Goal: Information Seeking & Learning: Learn about a topic

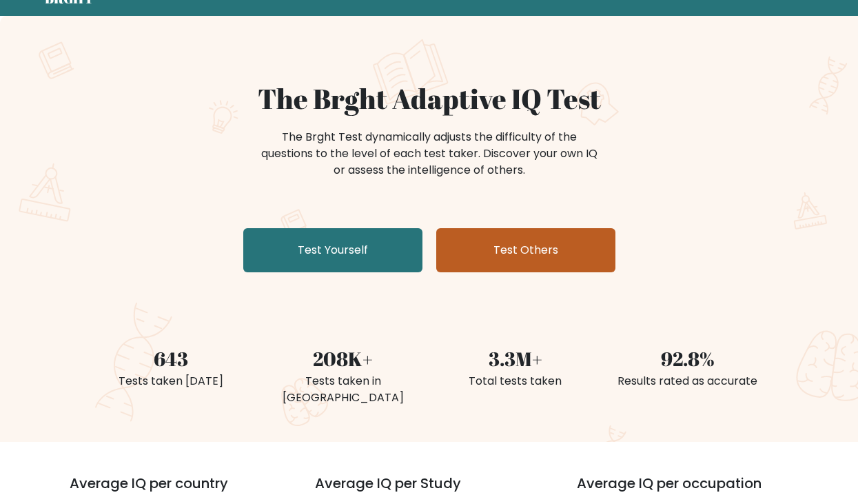
scroll to position [138, 0]
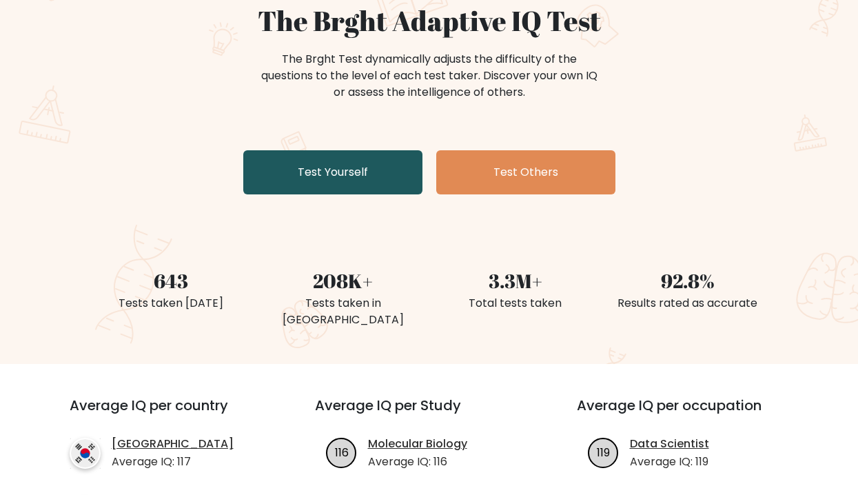
click at [336, 170] on link "Test Yourself" at bounding box center [332, 172] width 179 height 44
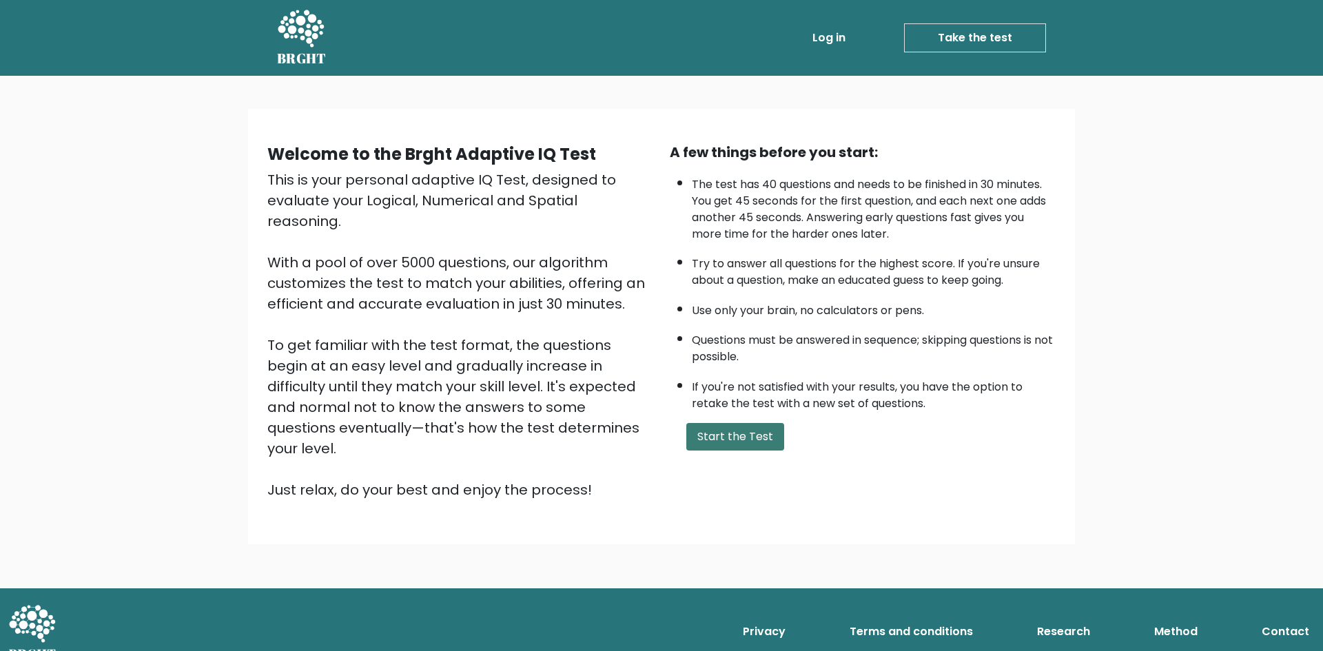
click at [733, 440] on button "Start the Test" at bounding box center [736, 437] width 98 height 28
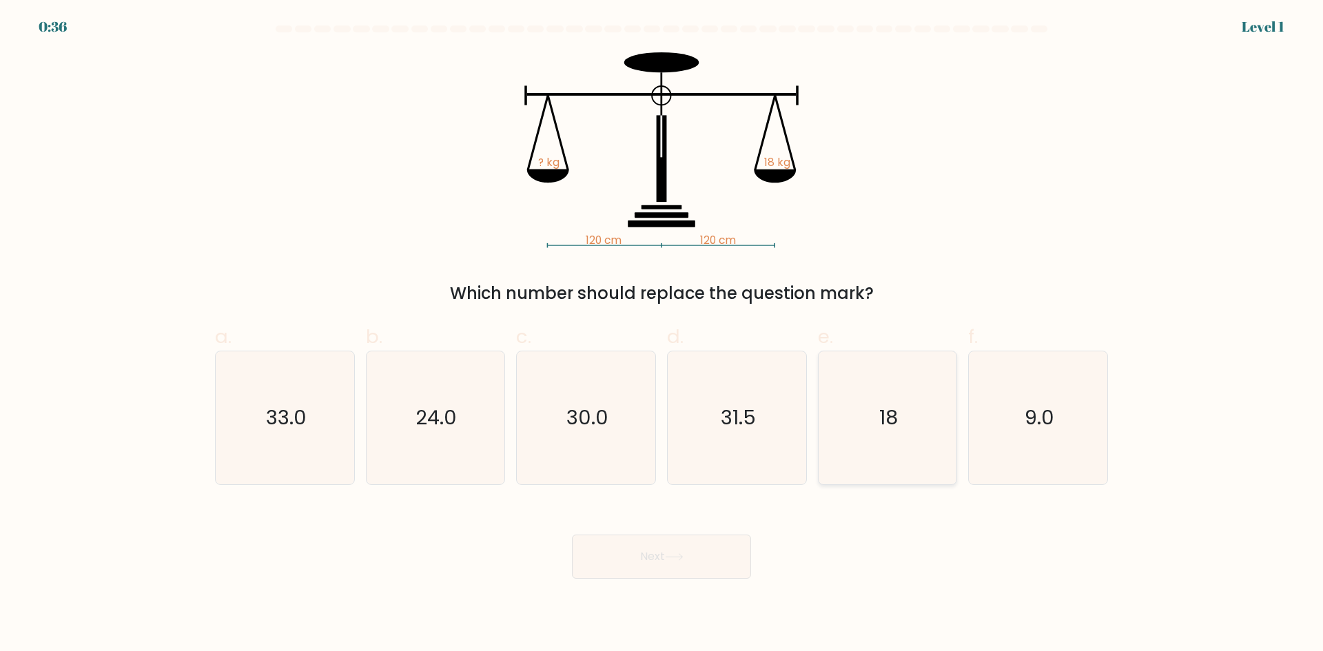
click at [869, 434] on icon "18" at bounding box center [887, 418] width 133 height 133
click at [662, 335] on input "e. 18" at bounding box center [662, 330] width 1 height 9
radio input "true"
click at [684, 555] on icon at bounding box center [674, 558] width 19 height 8
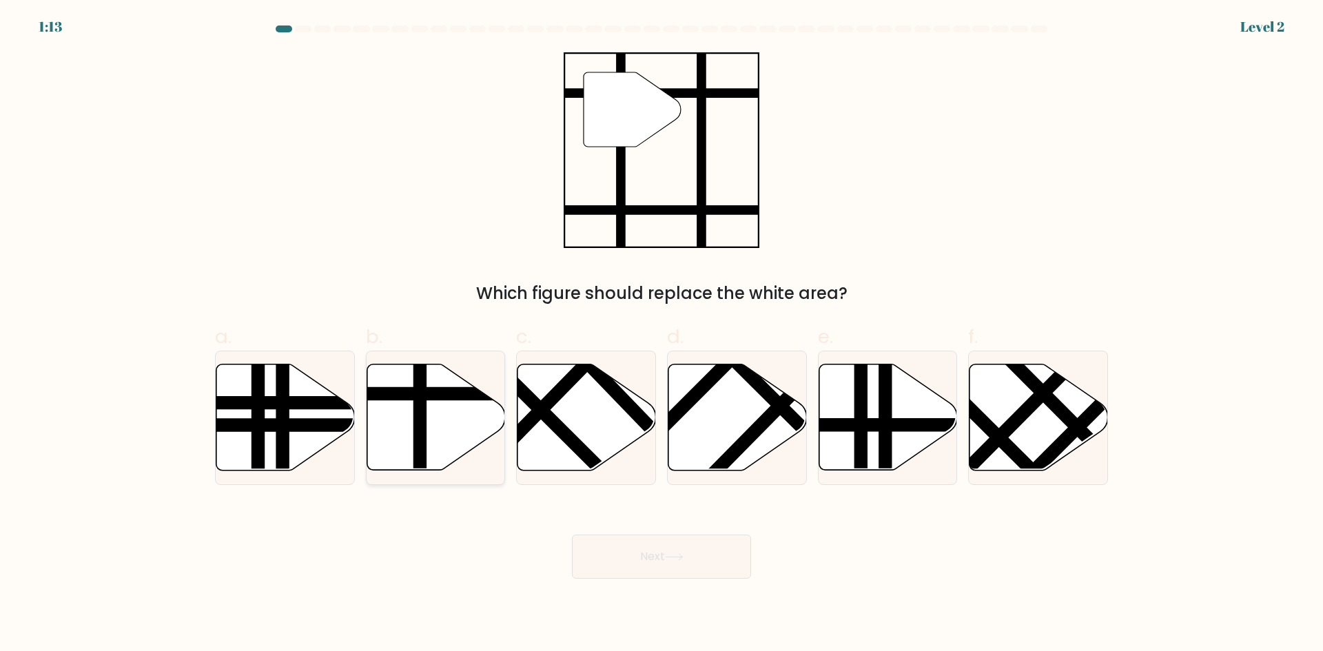
click at [390, 430] on icon at bounding box center [436, 418] width 139 height 106
click at [662, 335] on input "b." at bounding box center [662, 330] width 1 height 9
radio input "true"
click at [671, 558] on icon at bounding box center [674, 558] width 19 height 8
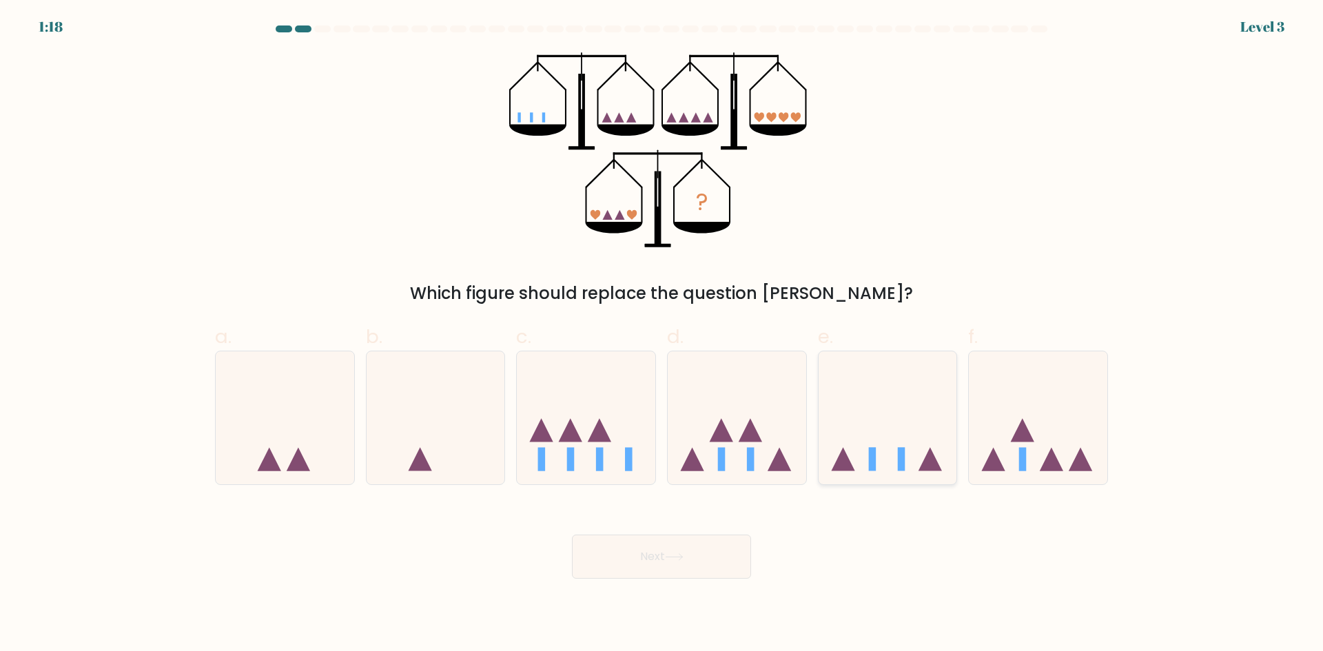
click at [849, 459] on icon at bounding box center [888, 418] width 139 height 114
click at [662, 335] on input "e." at bounding box center [662, 330] width 1 height 9
radio input "true"
click at [713, 573] on button "Next" at bounding box center [661, 557] width 179 height 44
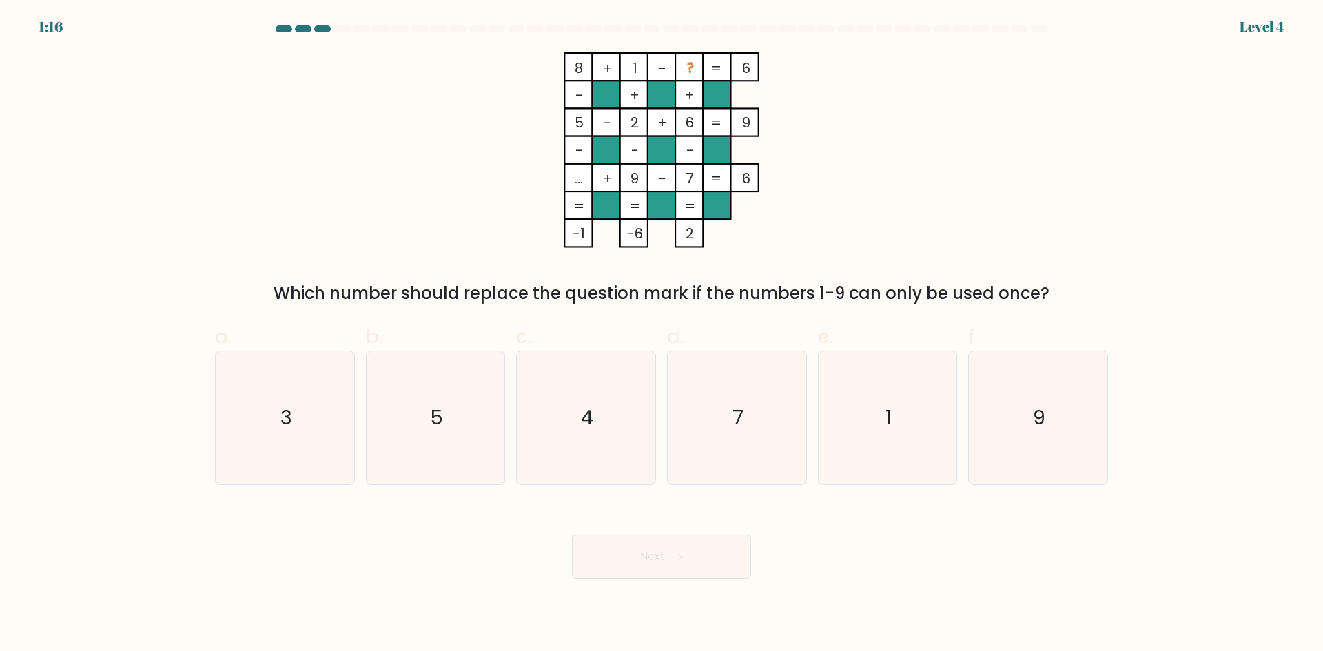
click at [703, 558] on button "Next" at bounding box center [661, 557] width 179 height 44
click at [1177, 299] on form at bounding box center [661, 303] width 1323 height 554
click at [313, 414] on icon "3" at bounding box center [285, 418] width 133 height 133
click at [662, 335] on input "a. 3" at bounding box center [662, 330] width 1 height 9
radio input "true"
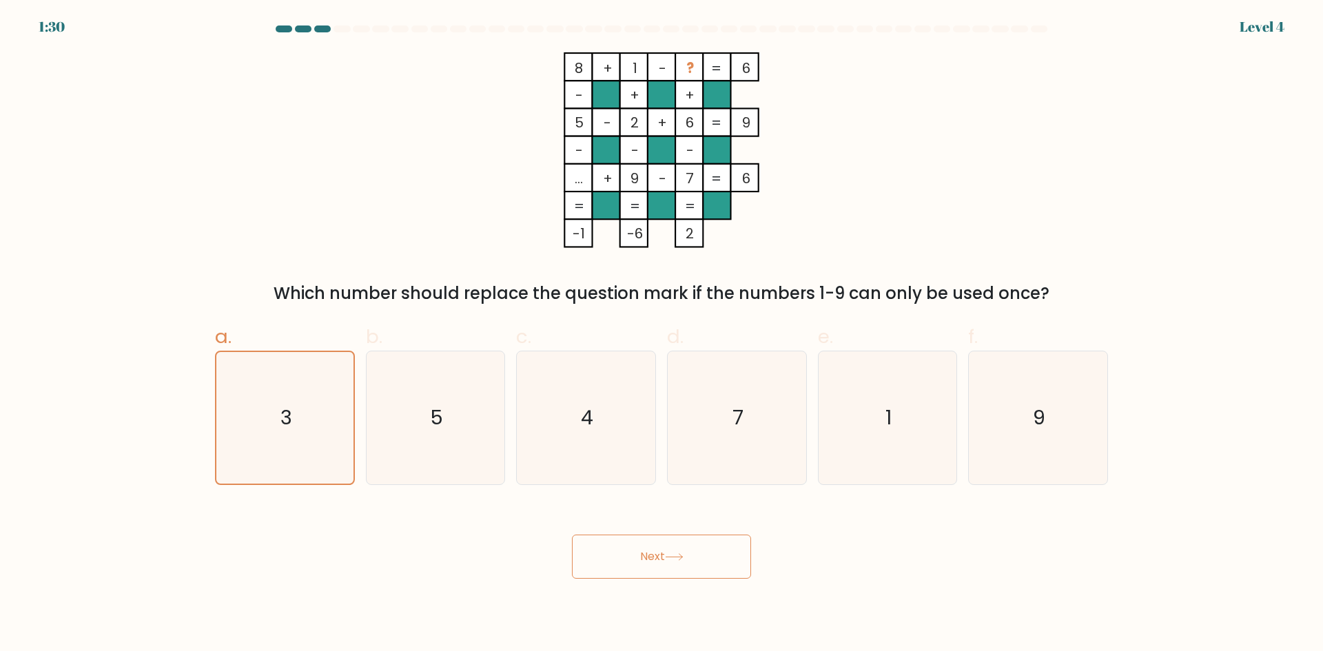
click at [625, 562] on button "Next" at bounding box center [661, 557] width 179 height 44
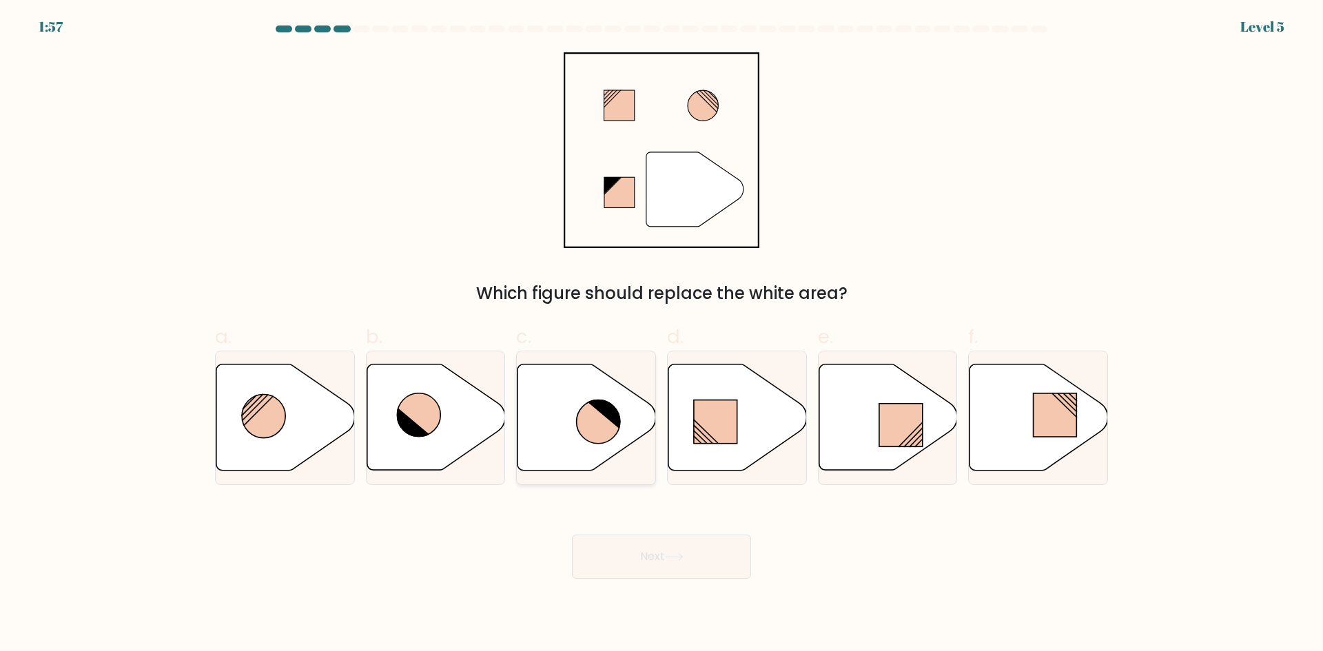
click at [629, 425] on icon at bounding box center [587, 418] width 139 height 106
click at [662, 335] on input "c." at bounding box center [662, 330] width 1 height 9
radio input "true"
click at [698, 551] on button "Next" at bounding box center [661, 557] width 179 height 44
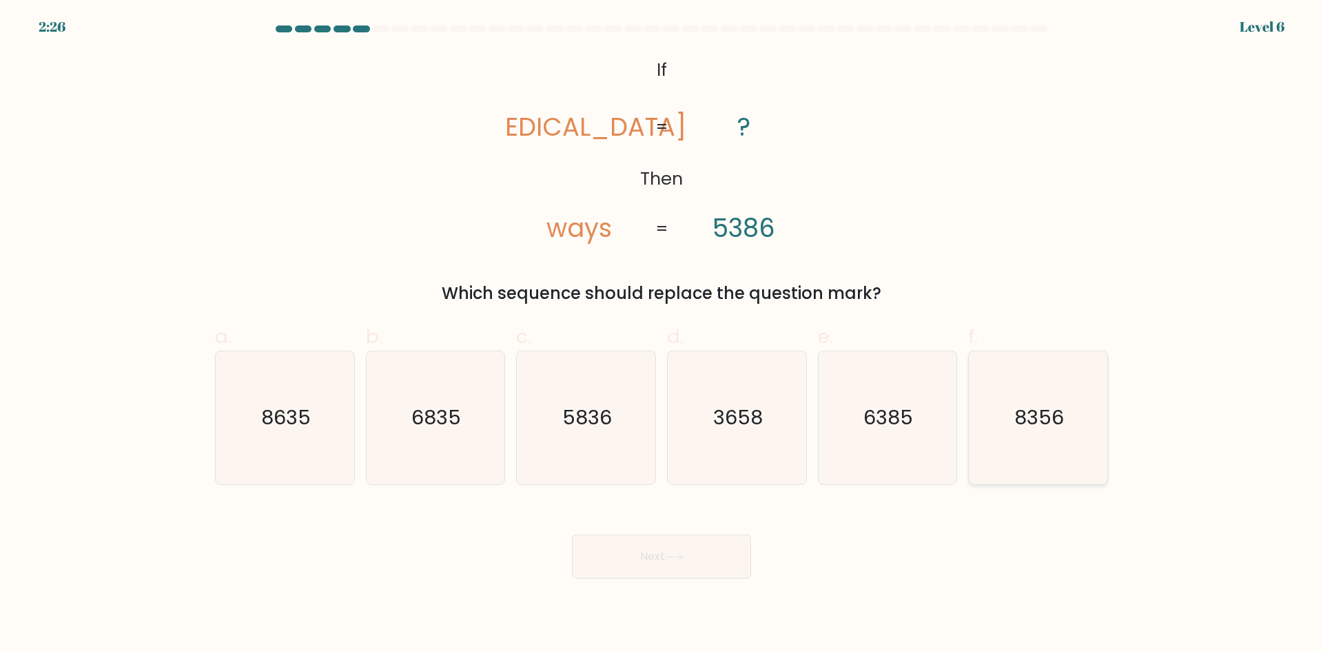
click at [1033, 439] on icon "8356" at bounding box center [1038, 418] width 133 height 133
click at [662, 335] on input "f. 8356" at bounding box center [662, 330] width 1 height 9
radio input "true"
click at [686, 562] on button "Next" at bounding box center [661, 557] width 179 height 44
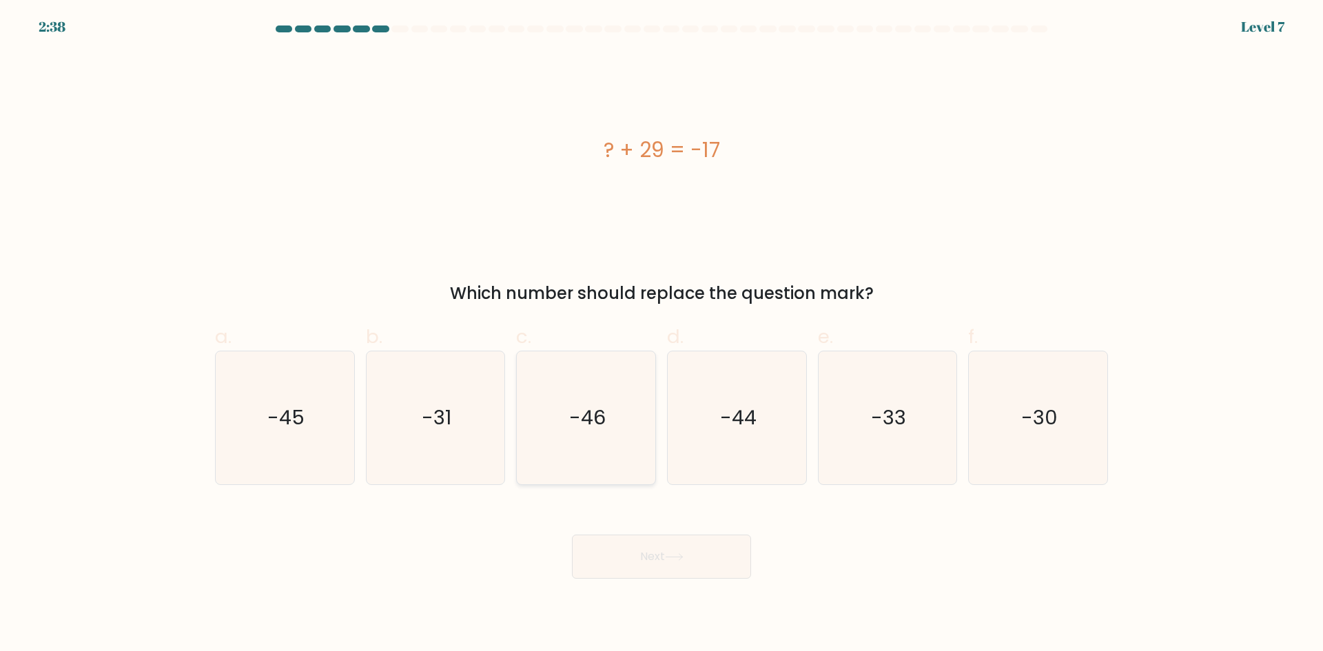
click at [593, 411] on text "-46" at bounding box center [587, 418] width 37 height 28
click at [662, 335] on input "c. -46" at bounding box center [662, 330] width 1 height 9
radio input "true"
click at [681, 557] on icon at bounding box center [674, 557] width 17 height 6
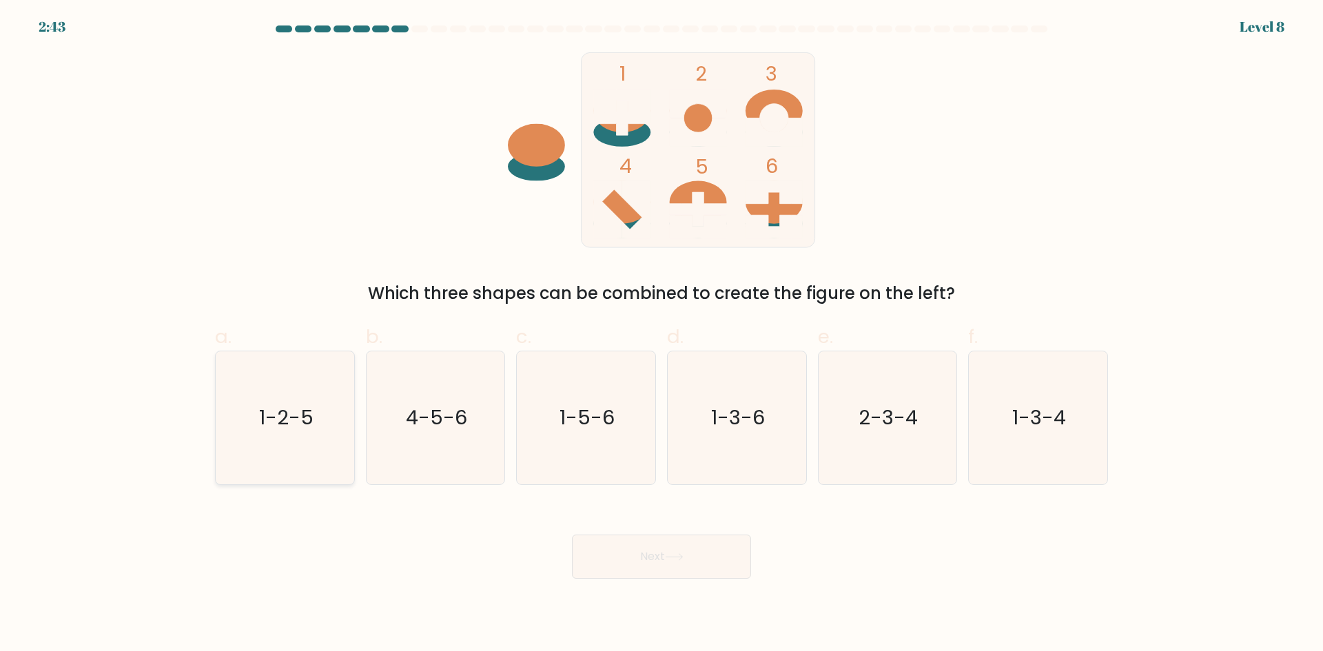
click at [286, 413] on text "1-2-5" at bounding box center [286, 418] width 54 height 28
click at [662, 335] on input "a. 1-2-5" at bounding box center [662, 330] width 1 height 9
radio input "true"
click at [656, 568] on button "Next" at bounding box center [661, 557] width 179 height 44
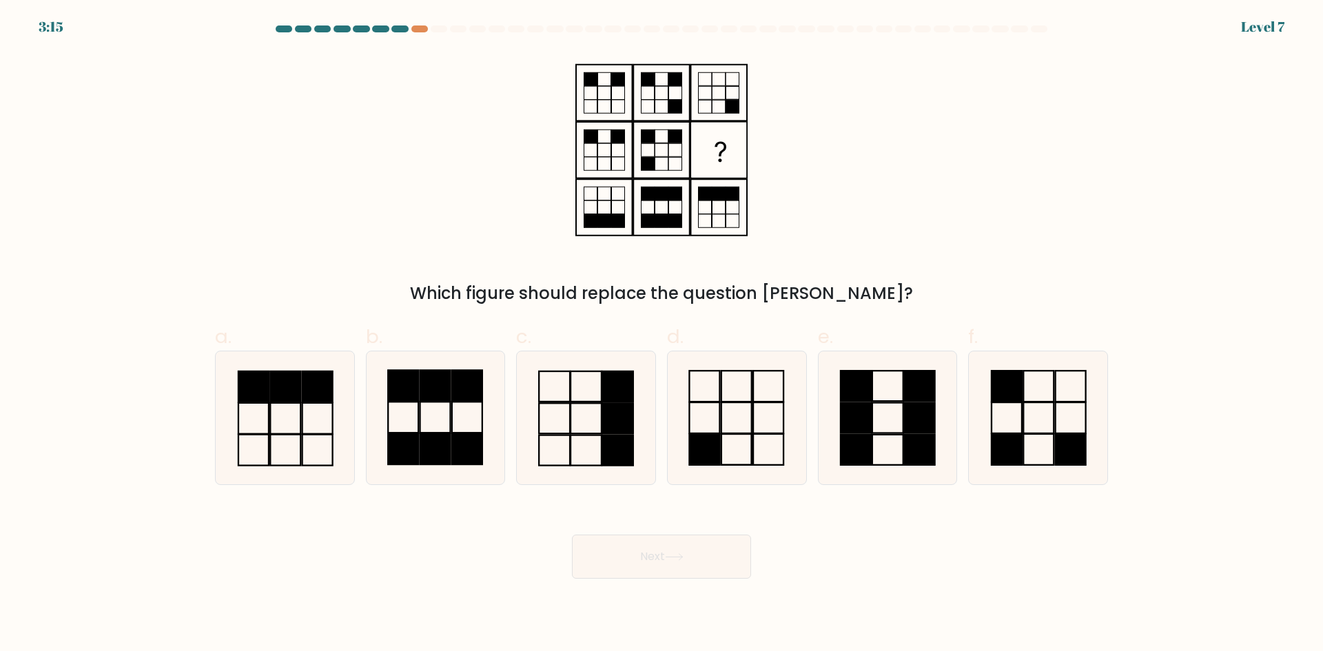
click at [416, 189] on div "Which figure should replace the question mark?" at bounding box center [662, 179] width 910 height 254
click at [759, 405] on icon at bounding box center [737, 418] width 133 height 133
click at [662, 335] on input "d." at bounding box center [662, 330] width 1 height 9
radio input "true"
drag, startPoint x: 679, startPoint y: 552, endPoint x: 685, endPoint y: 535, distance: 18.3
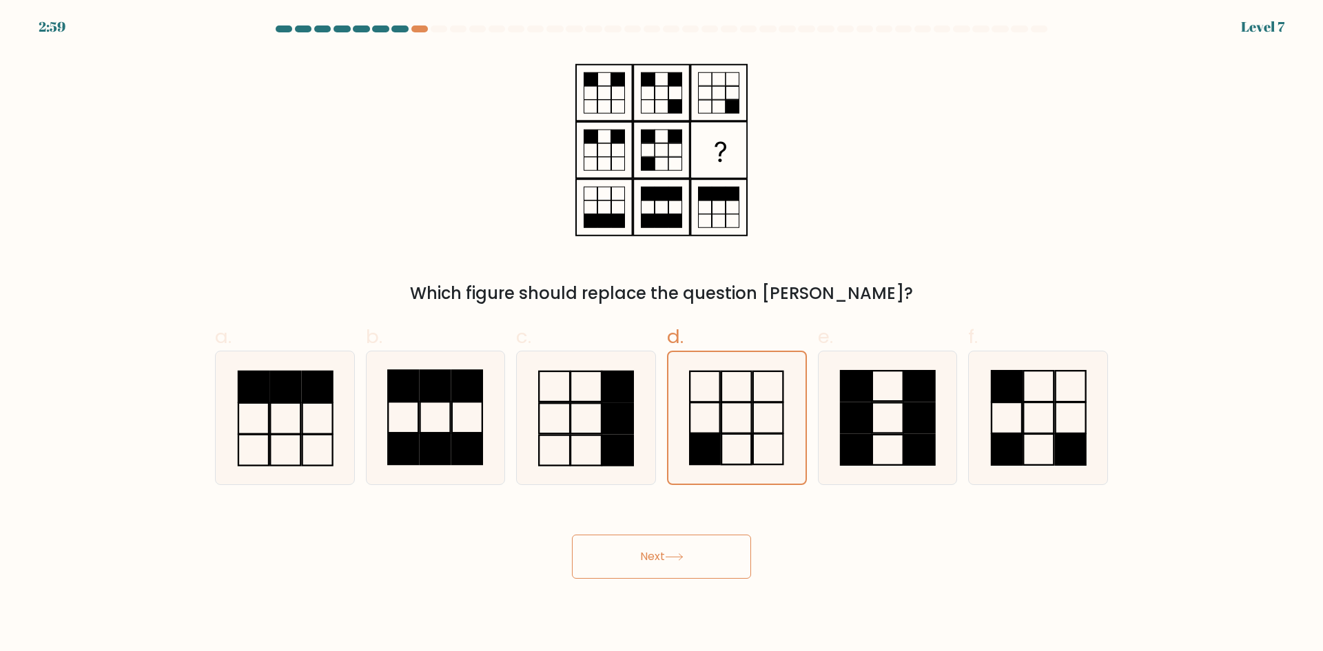
click at [679, 551] on button "Next" at bounding box center [661, 557] width 179 height 44
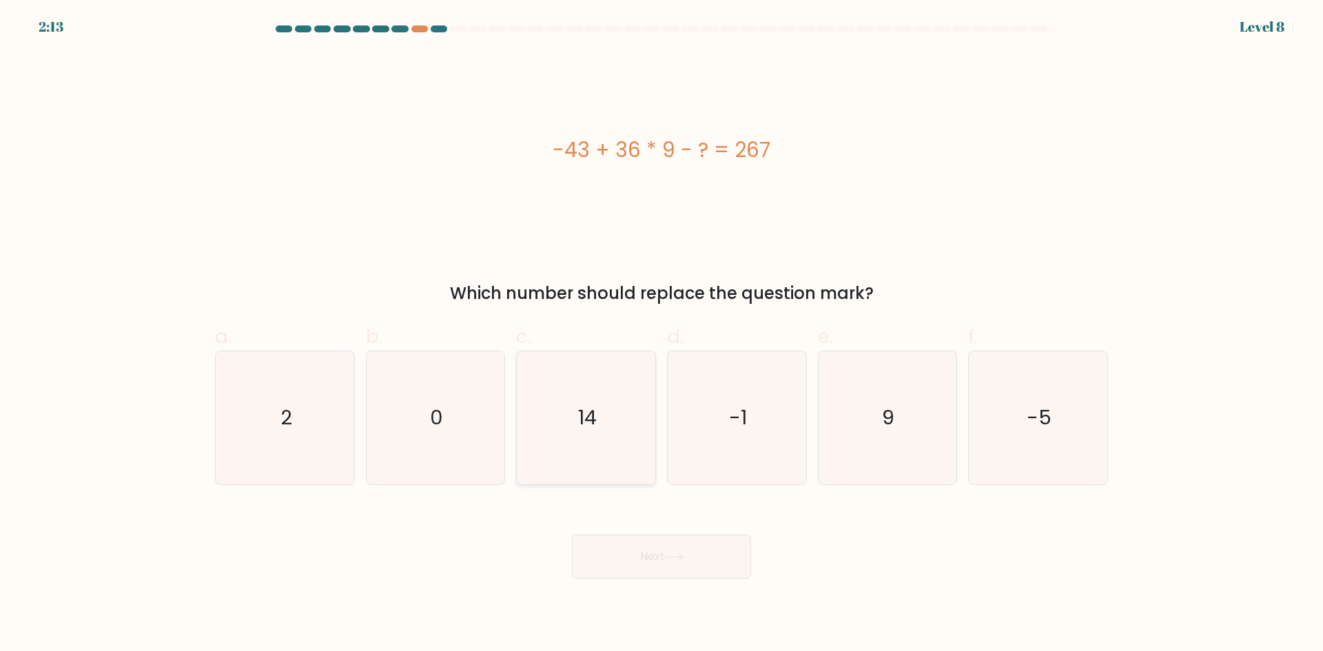
click at [584, 434] on icon "14" at bounding box center [586, 418] width 133 height 133
click at [662, 335] on input "c. 14" at bounding box center [662, 330] width 1 height 9
radio input "true"
click at [702, 566] on button "Next" at bounding box center [661, 557] width 179 height 44
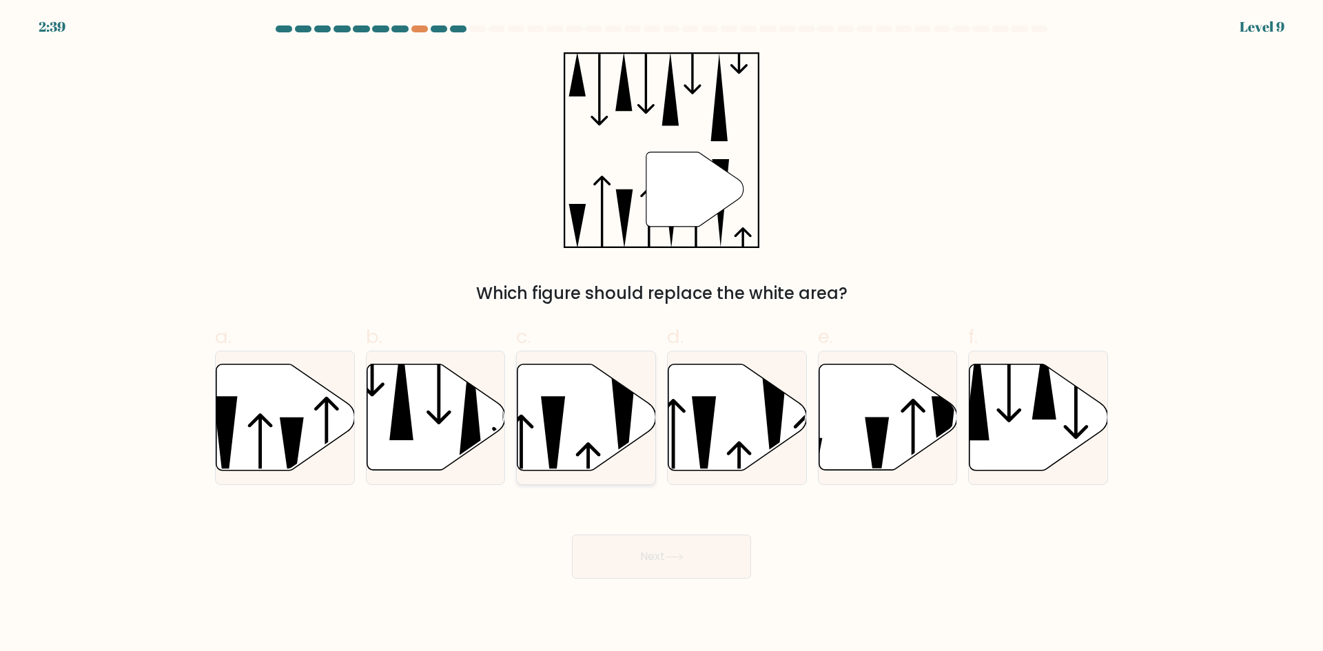
click at [600, 447] on icon at bounding box center [587, 418] width 139 height 106
click at [662, 335] on input "c." at bounding box center [662, 330] width 1 height 9
radio input "true"
click at [713, 554] on button "Next" at bounding box center [661, 557] width 179 height 44
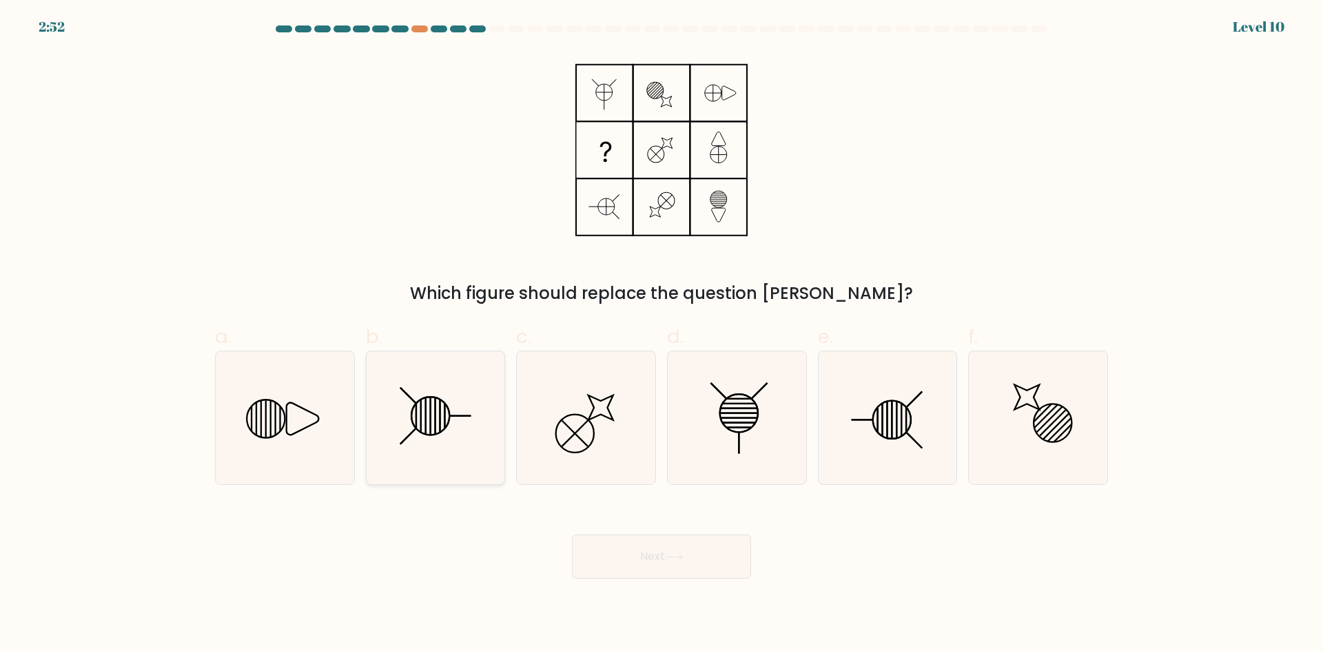
click at [444, 447] on icon at bounding box center [435, 418] width 133 height 133
click at [662, 335] on input "b." at bounding box center [662, 330] width 1 height 9
radio input "true"
click at [636, 545] on button "Next" at bounding box center [661, 557] width 179 height 44
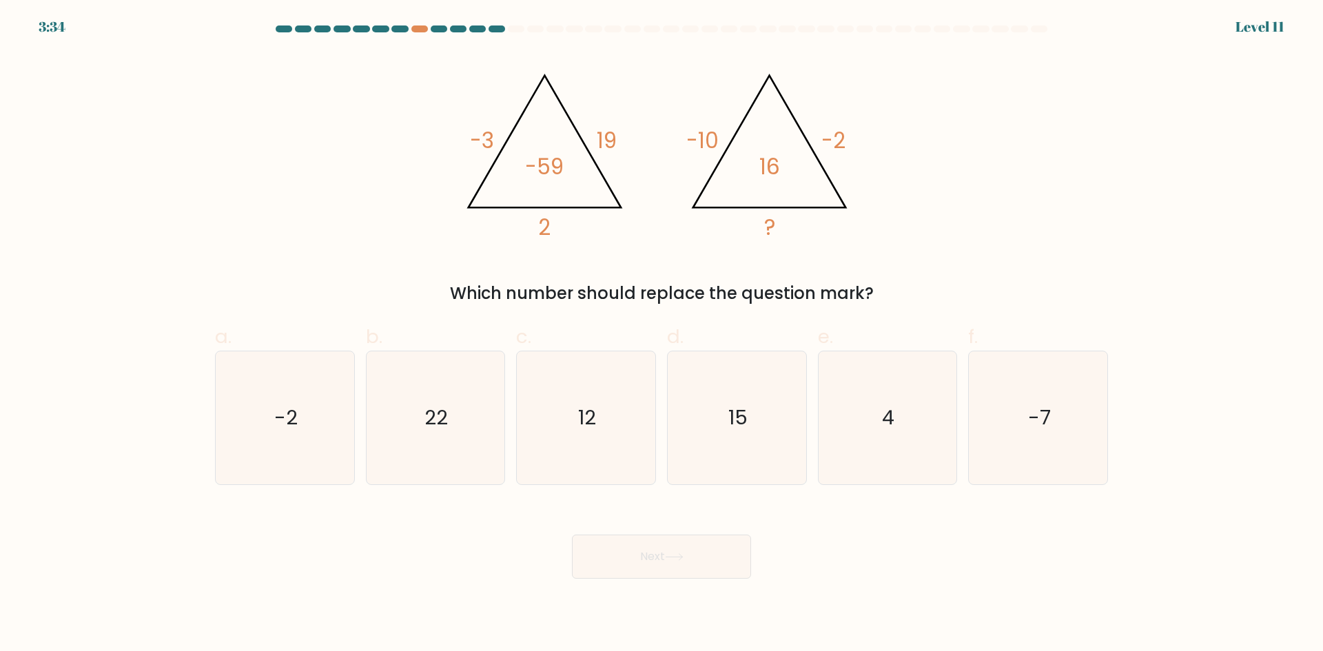
click at [633, 272] on div "@import url('https://fonts.googleapis.com/css?family=Abril+Fatface:400,100,100i…" at bounding box center [662, 179] width 910 height 254
click at [662, 263] on div "@import url('https://fonts.googleapis.com/css?family=Abril+Fatface:400,100,100i…" at bounding box center [662, 179] width 910 height 254
click at [661, 265] on div "@import url('https://fonts.googleapis.com/css?family=Abril+Fatface:400,100,100i…" at bounding box center [662, 179] width 910 height 254
click at [654, 271] on div "@import url('https://fonts.googleapis.com/css?family=Abril+Fatface:400,100,100i…" at bounding box center [662, 179] width 910 height 254
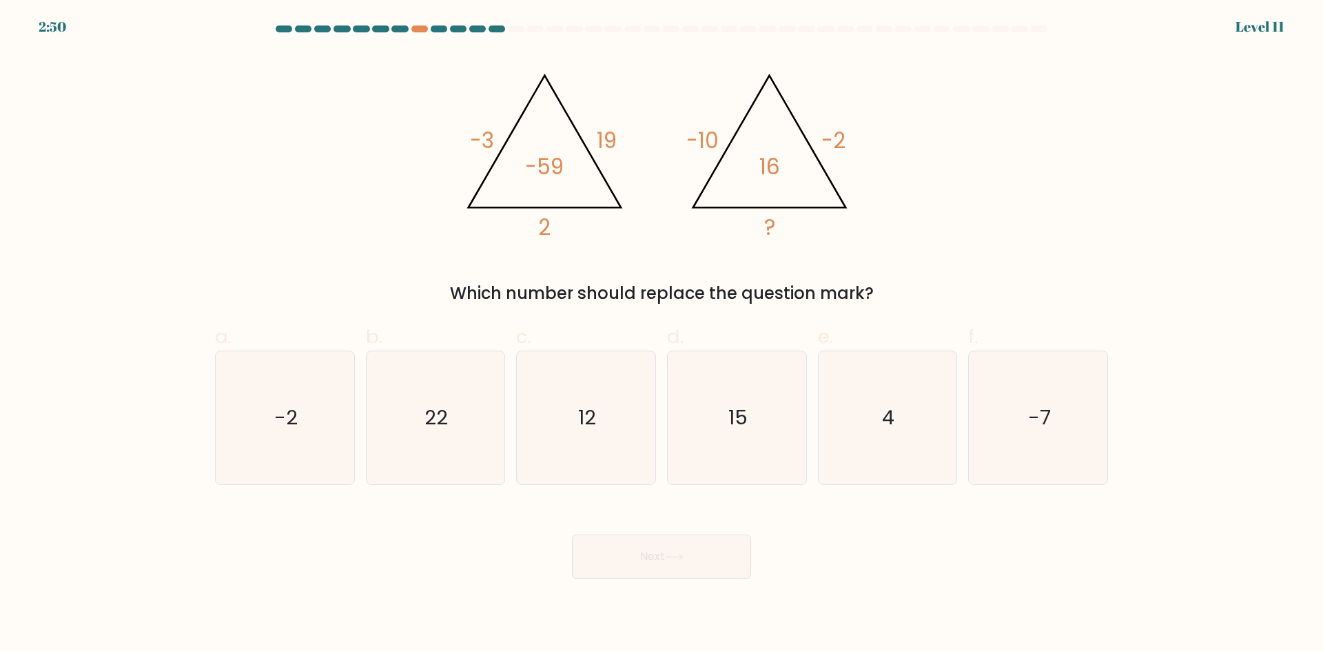
click at [638, 247] on icon "@import url('https://fonts.googleapis.com/css?family=Abril+Fatface:400,100,100i…" at bounding box center [662, 150] width 414 height 196
click at [465, 399] on icon "22" at bounding box center [435, 418] width 133 height 133
click at [662, 335] on input "b. 22" at bounding box center [662, 330] width 1 height 9
radio input "true"
click at [710, 552] on button "Next" at bounding box center [661, 557] width 179 height 44
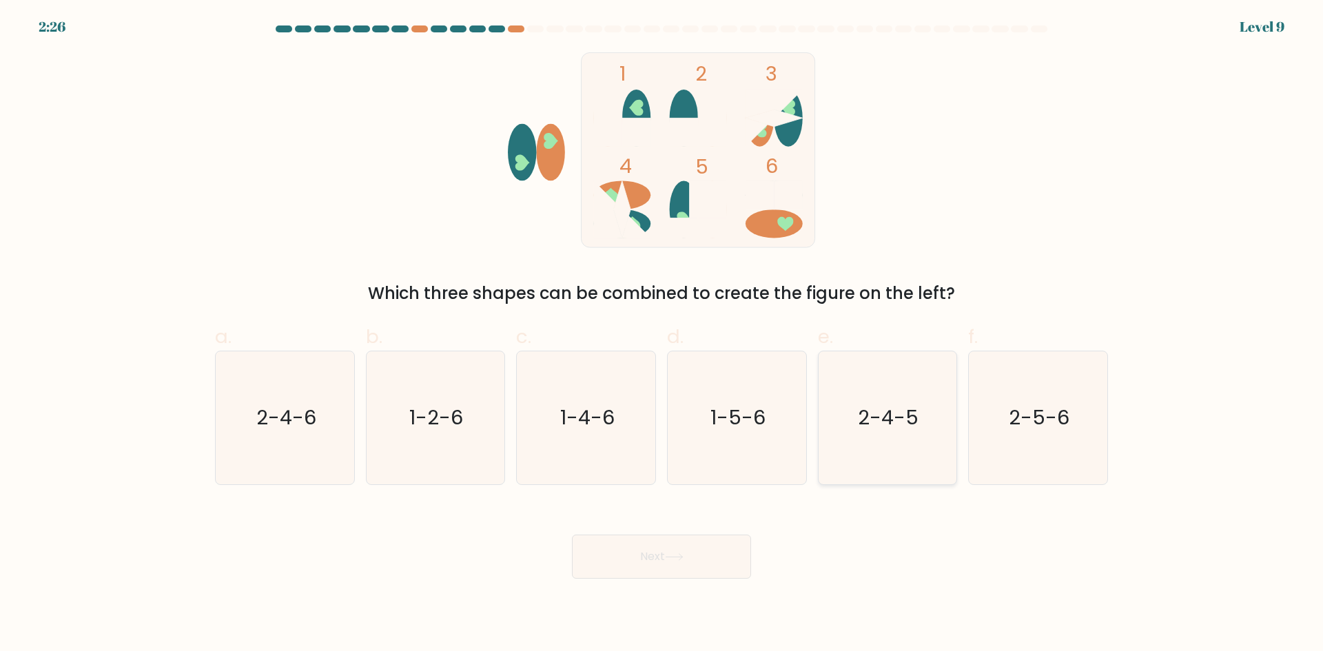
click at [886, 408] on text "2-4-5" at bounding box center [889, 418] width 61 height 28
click at [662, 335] on input "e. 2-4-5" at bounding box center [662, 330] width 1 height 9
radio input "true"
click at [676, 554] on icon at bounding box center [674, 558] width 19 height 8
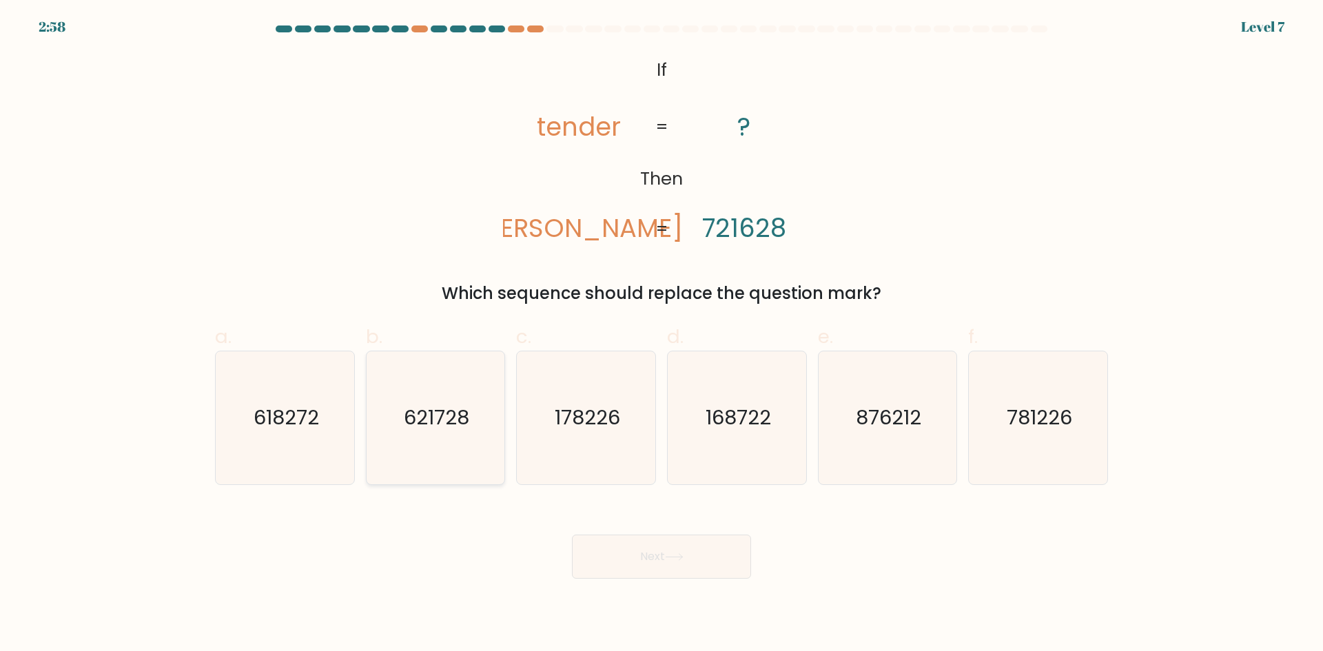
click at [415, 430] on text "621728" at bounding box center [436, 418] width 65 height 28
click at [662, 335] on input "b. 621728" at bounding box center [662, 330] width 1 height 9
radio input "true"
click at [651, 558] on button "Next" at bounding box center [661, 557] width 179 height 44
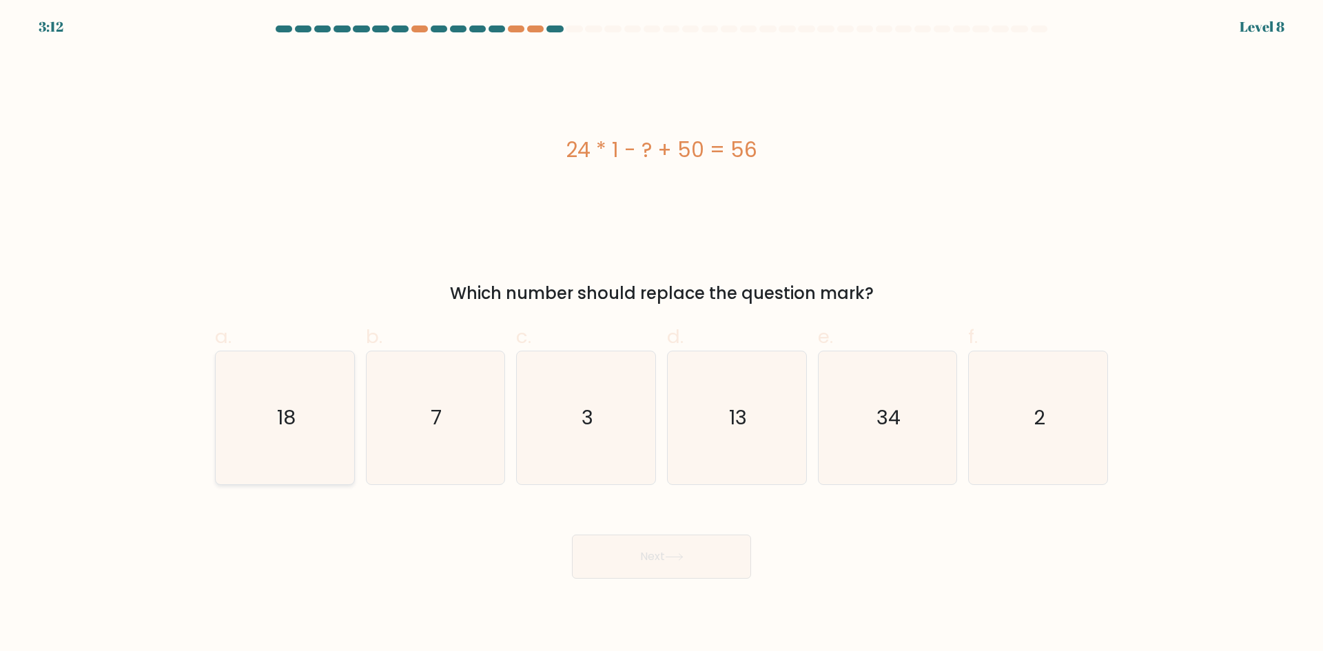
click at [325, 417] on icon "18" at bounding box center [285, 418] width 133 height 133
click at [662, 335] on input "a. 18" at bounding box center [662, 330] width 1 height 9
radio input "true"
click at [715, 571] on button "Next" at bounding box center [661, 557] width 179 height 44
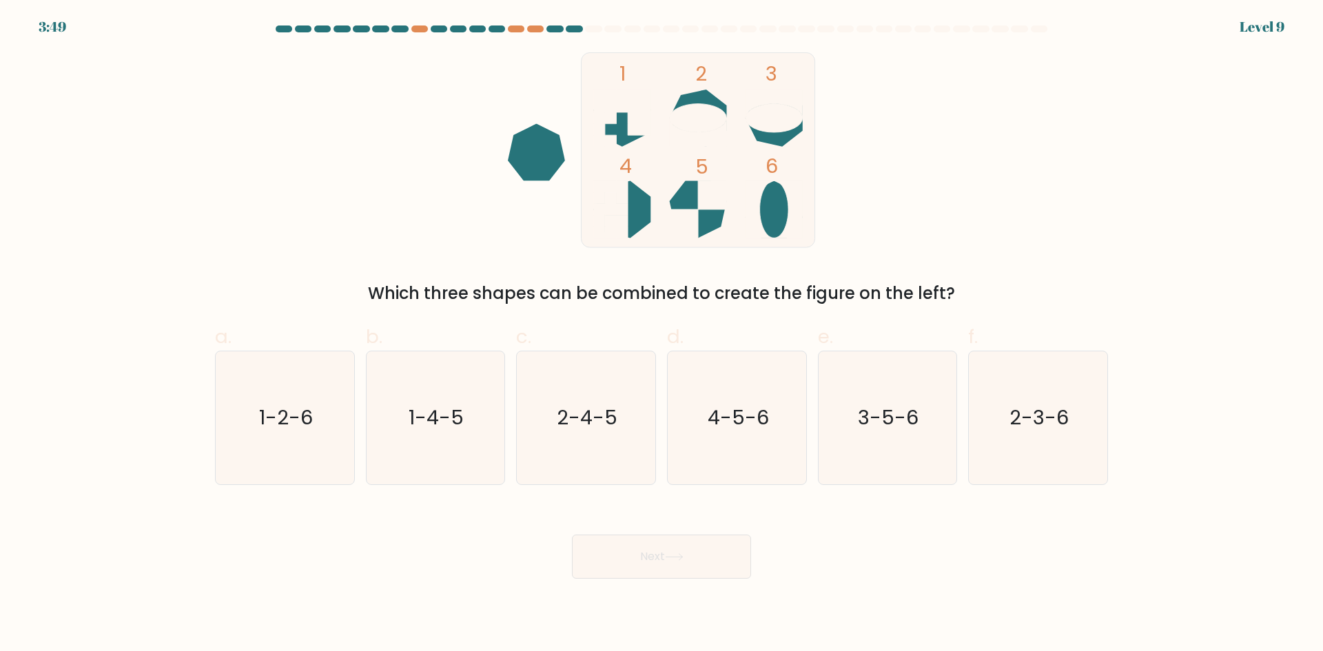
click at [483, 233] on icon "1 2 3 4 5 6" at bounding box center [661, 150] width 371 height 196
click at [882, 420] on text "3-5-6" at bounding box center [889, 418] width 61 height 28
click at [662, 335] on input "e. 3-5-6" at bounding box center [662, 330] width 1 height 9
radio input "true"
click at [717, 566] on button "Next" at bounding box center [661, 557] width 179 height 44
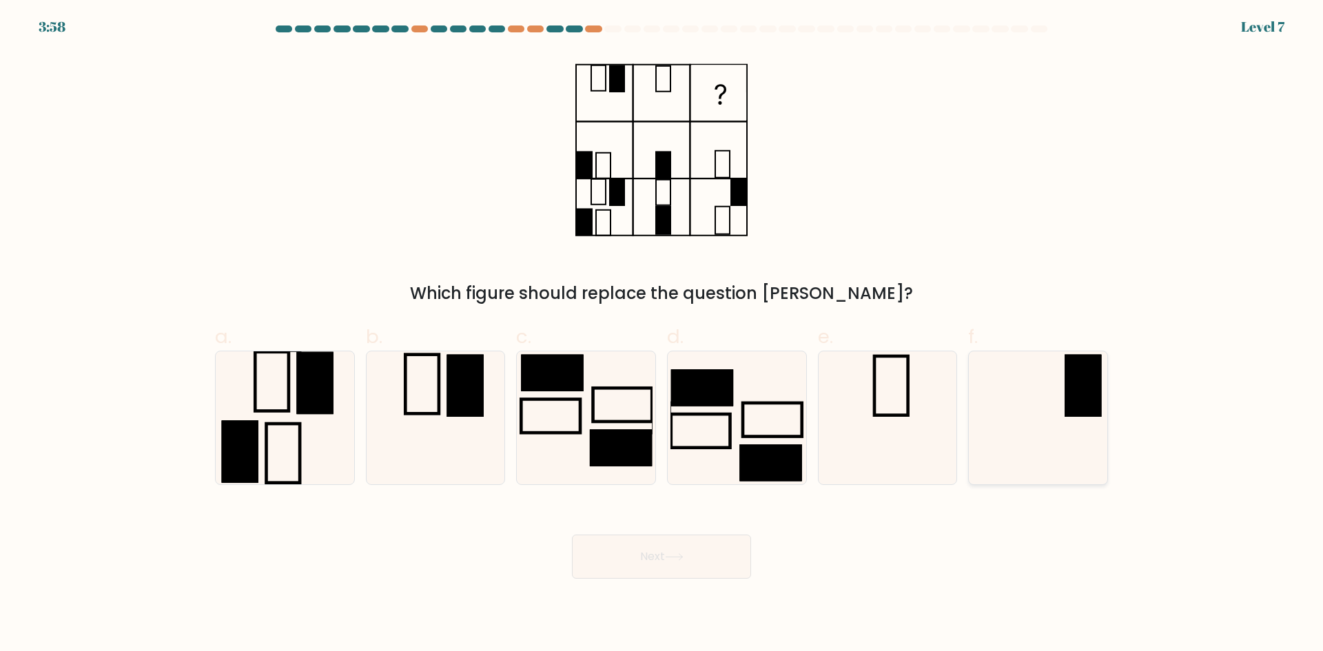
click at [1025, 402] on icon at bounding box center [1038, 418] width 133 height 133
click at [662, 335] on input "f." at bounding box center [662, 330] width 1 height 9
radio input "true"
click at [658, 560] on button "Next" at bounding box center [661, 557] width 179 height 44
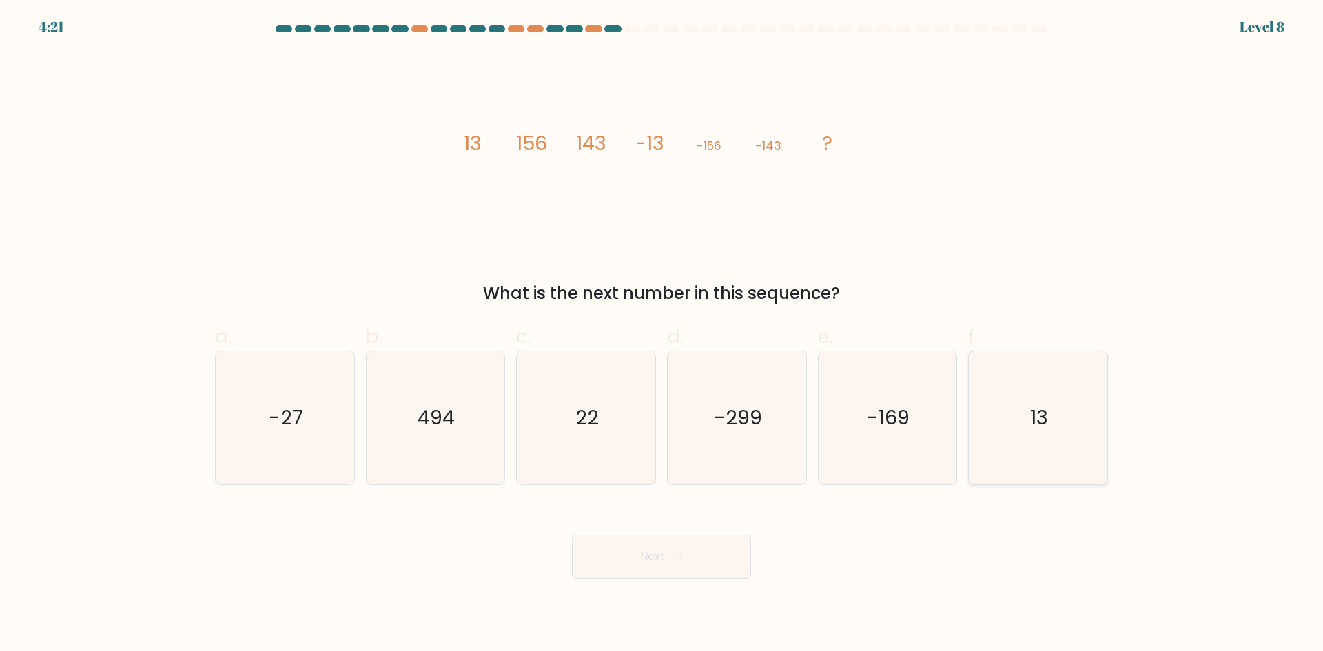
click at [1051, 446] on icon "13" at bounding box center [1038, 418] width 133 height 133
click at [662, 335] on input "f. 13" at bounding box center [662, 330] width 1 height 9
radio input "true"
click at [691, 571] on button "Next" at bounding box center [661, 557] width 179 height 44
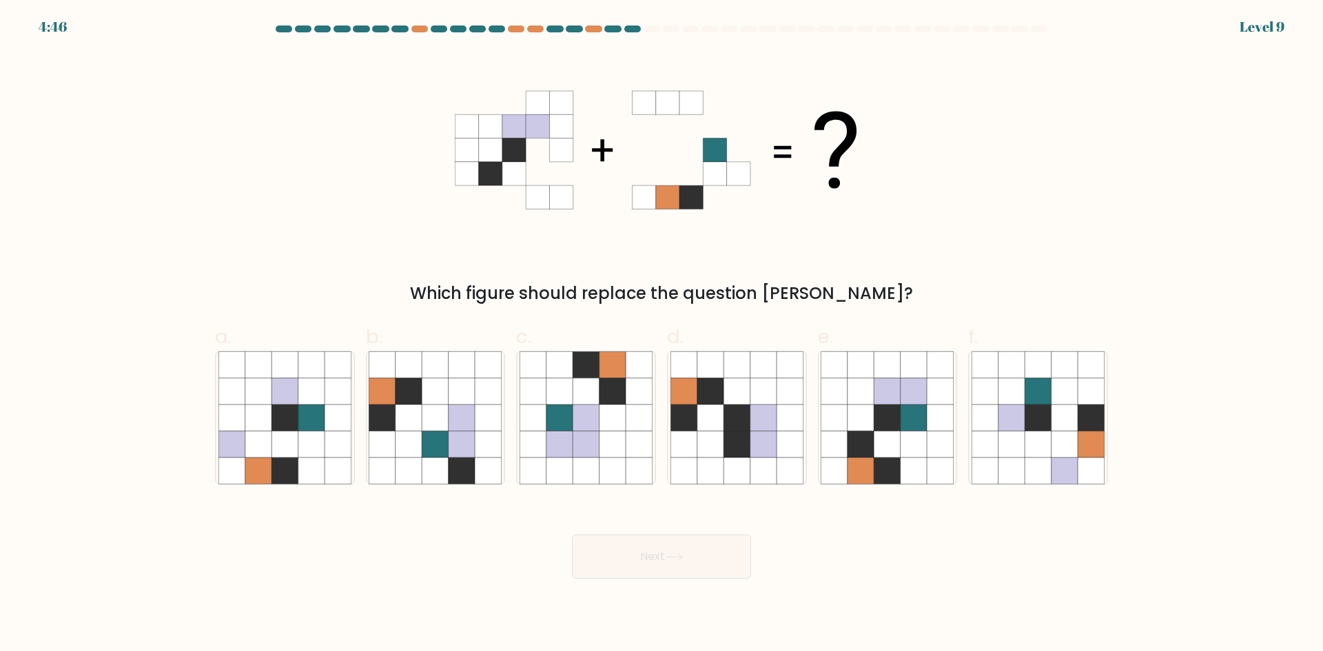
click at [904, 210] on div "Which figure should replace the question mark?" at bounding box center [662, 179] width 910 height 254
click at [895, 409] on icon at bounding box center [888, 418] width 26 height 26
click at [662, 335] on input "e." at bounding box center [662, 330] width 1 height 9
radio input "true"
click at [693, 556] on button "Next" at bounding box center [661, 557] width 179 height 44
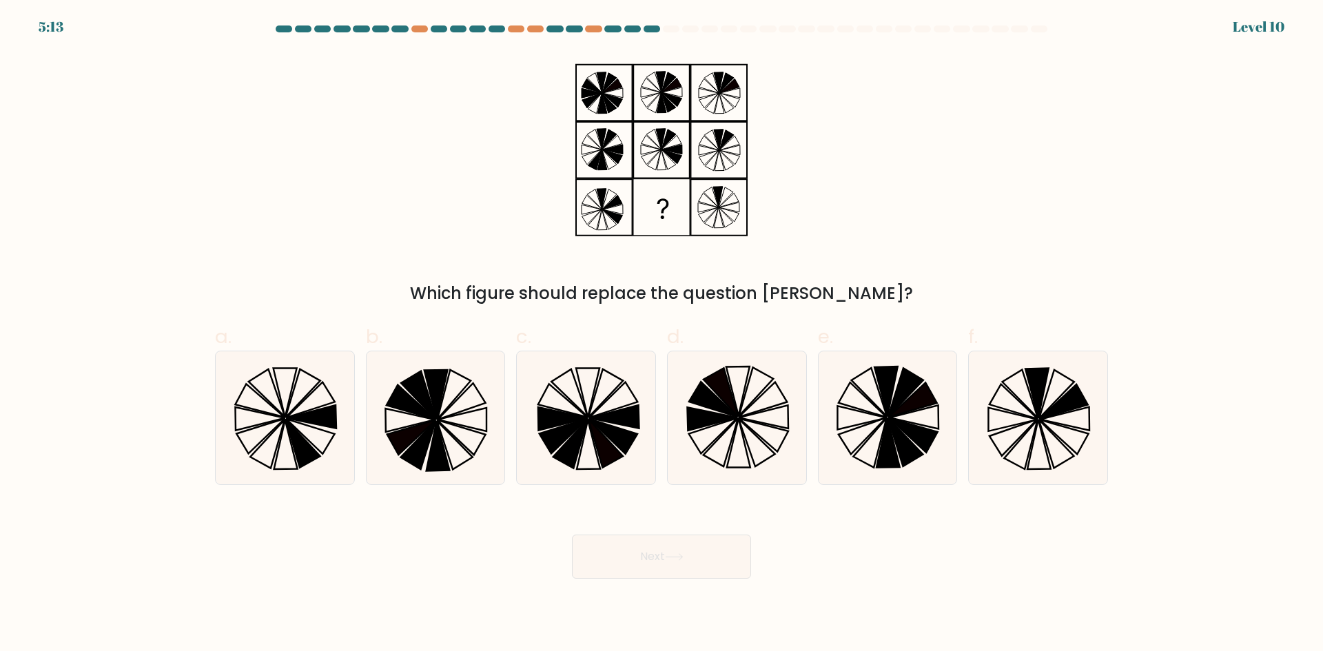
click at [877, 198] on div "Which figure should replace the question mark?" at bounding box center [662, 179] width 910 height 254
click at [1017, 412] on icon at bounding box center [1014, 401] width 48 height 35
click at [662, 335] on input "f." at bounding box center [662, 330] width 1 height 9
radio input "true"
click at [713, 564] on button "Next" at bounding box center [661, 557] width 179 height 44
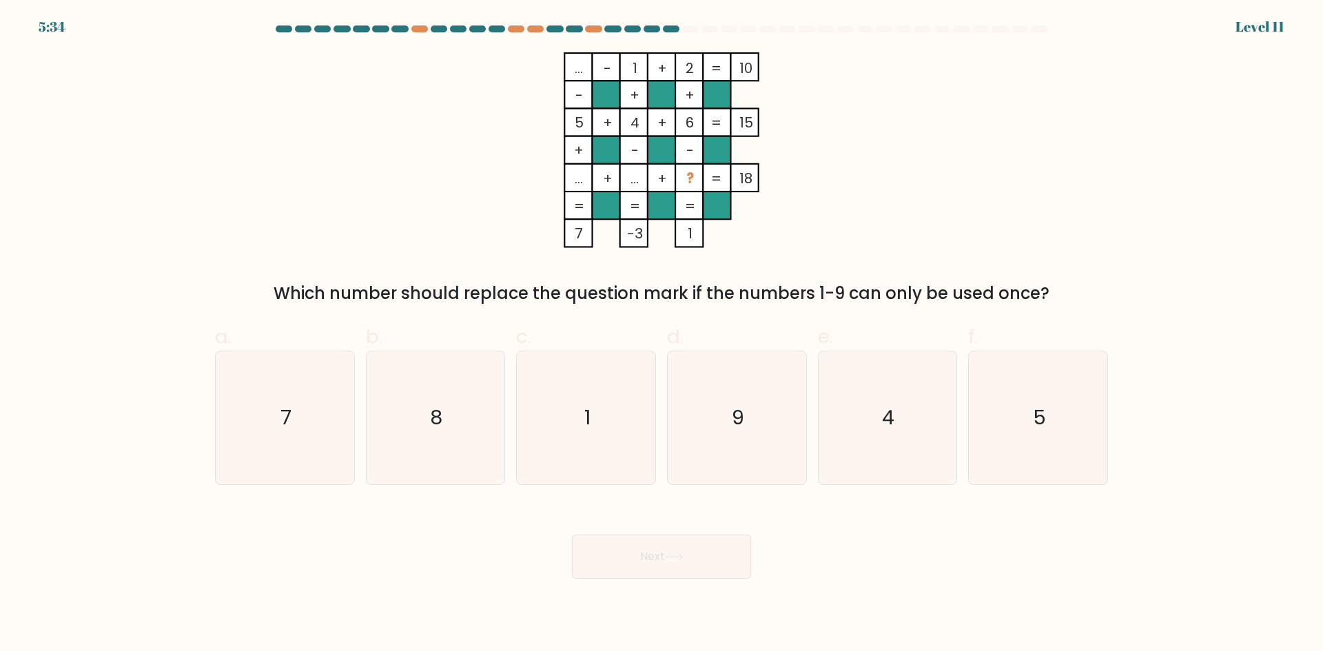
click at [891, 232] on div "... - 1 + 2 10 - + + 5 + 4 + 6 15 + - - ... + ... + ? = 18 = = = = 7 -3 1 = Whi…" at bounding box center [662, 179] width 910 height 254
click at [895, 245] on div "... - 1 + 2 10 - + + 5 + 4 + 6 15 + - - ... + ... + ? = 18 = = = = 7 -3 1 = Whi…" at bounding box center [662, 179] width 910 height 254
click at [843, 230] on icon "... - 1 + 2 10 - + + 5 + 4 + 6 15 + - - ... + ... + ? = 18 = = = = 7 -3 1 =" at bounding box center [662, 150] width 414 height 196
click at [805, 231] on icon "... - 1 + 2 10 - + + 5 + 4 + 6 15 + - - ... + ... + ? = 18 = = = = 7 -3 1 =" at bounding box center [662, 150] width 414 height 196
click at [934, 321] on div "a. 7 b. 8 c. 1 d." at bounding box center [662, 399] width 904 height 174
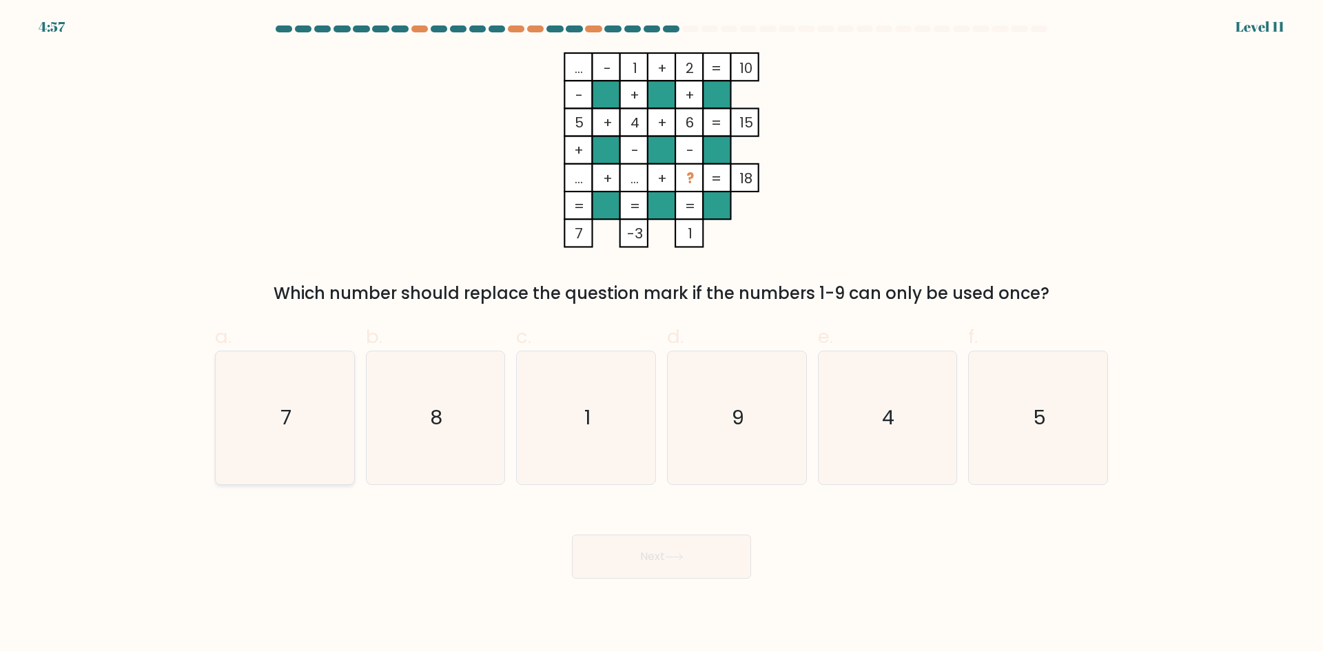
click at [295, 427] on icon "7" at bounding box center [285, 418] width 133 height 133
click at [662, 335] on input "a. 7" at bounding box center [662, 330] width 1 height 9
radio input "true"
click at [680, 552] on button "Next" at bounding box center [661, 557] width 179 height 44
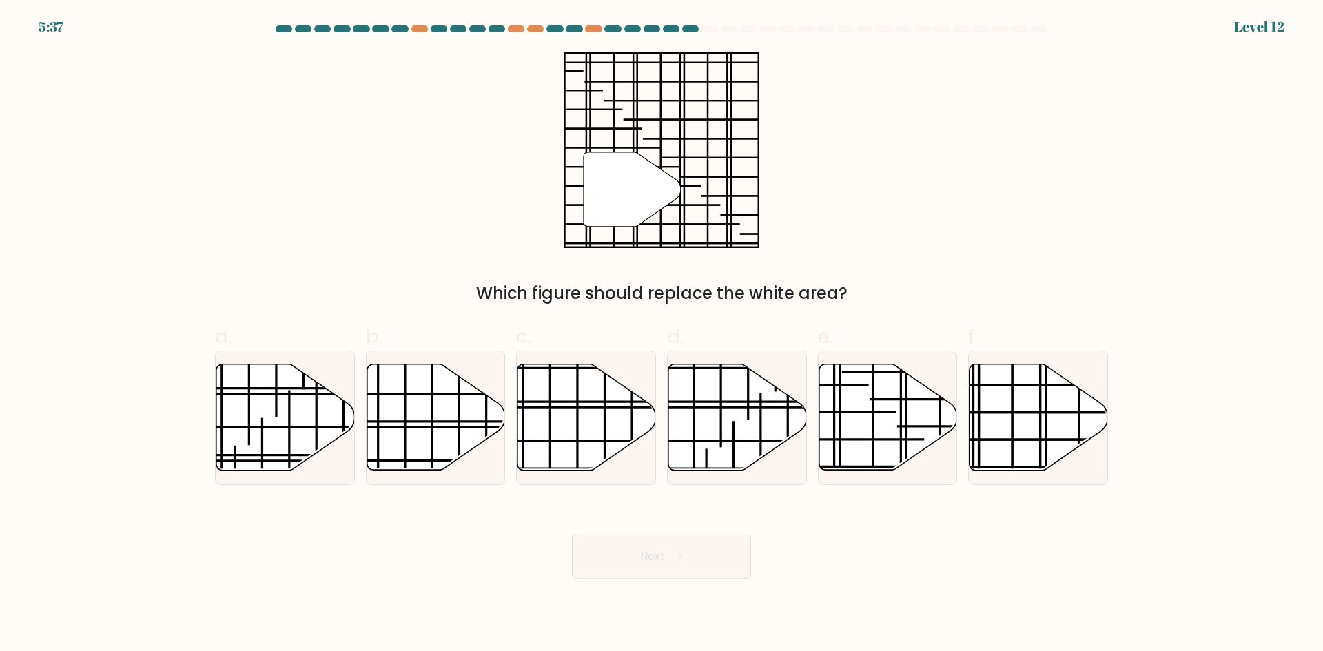
click at [973, 259] on div "" Which figure should replace the white area?" at bounding box center [662, 179] width 910 height 254
click at [592, 393] on icon at bounding box center [587, 418] width 139 height 106
click at [662, 335] on input "c." at bounding box center [662, 330] width 1 height 9
radio input "true"
drag, startPoint x: 1065, startPoint y: 425, endPoint x: 1073, endPoint y: 425, distance: 7.6
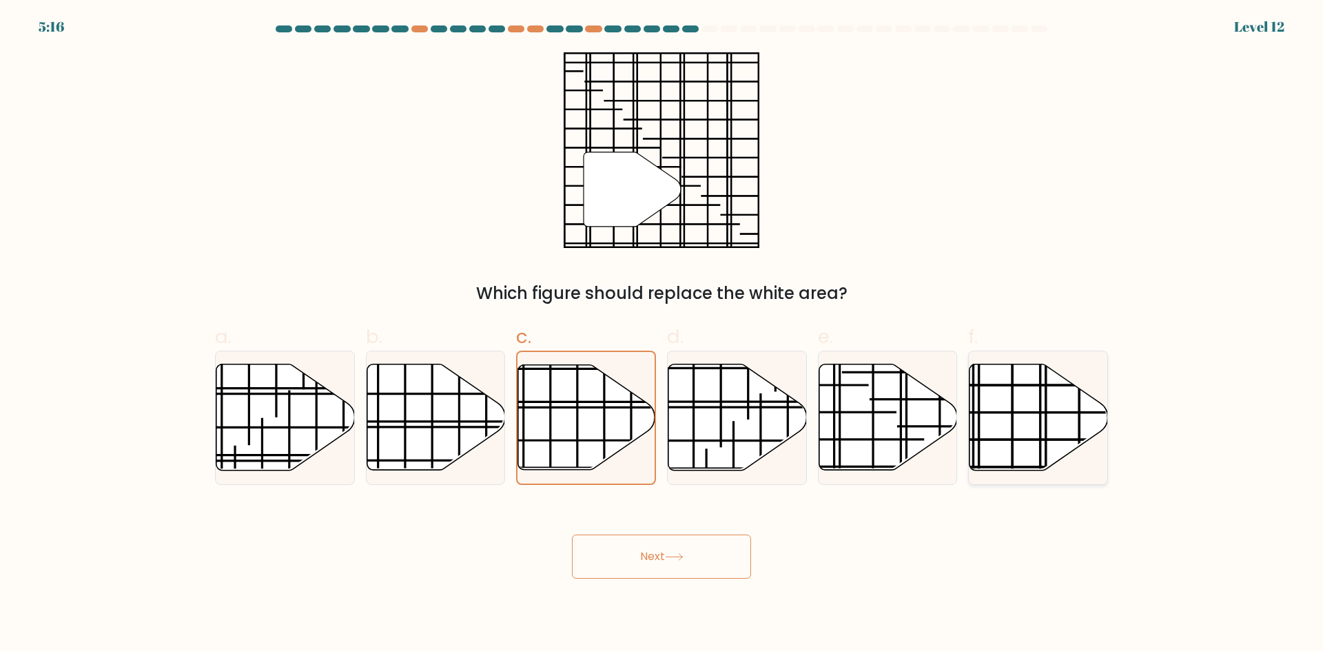
click at [1065, 425] on icon at bounding box center [1039, 418] width 139 height 106
click at [662, 335] on input "f." at bounding box center [662, 330] width 1 height 9
radio input "true"
click at [681, 568] on button "Next" at bounding box center [661, 557] width 179 height 44
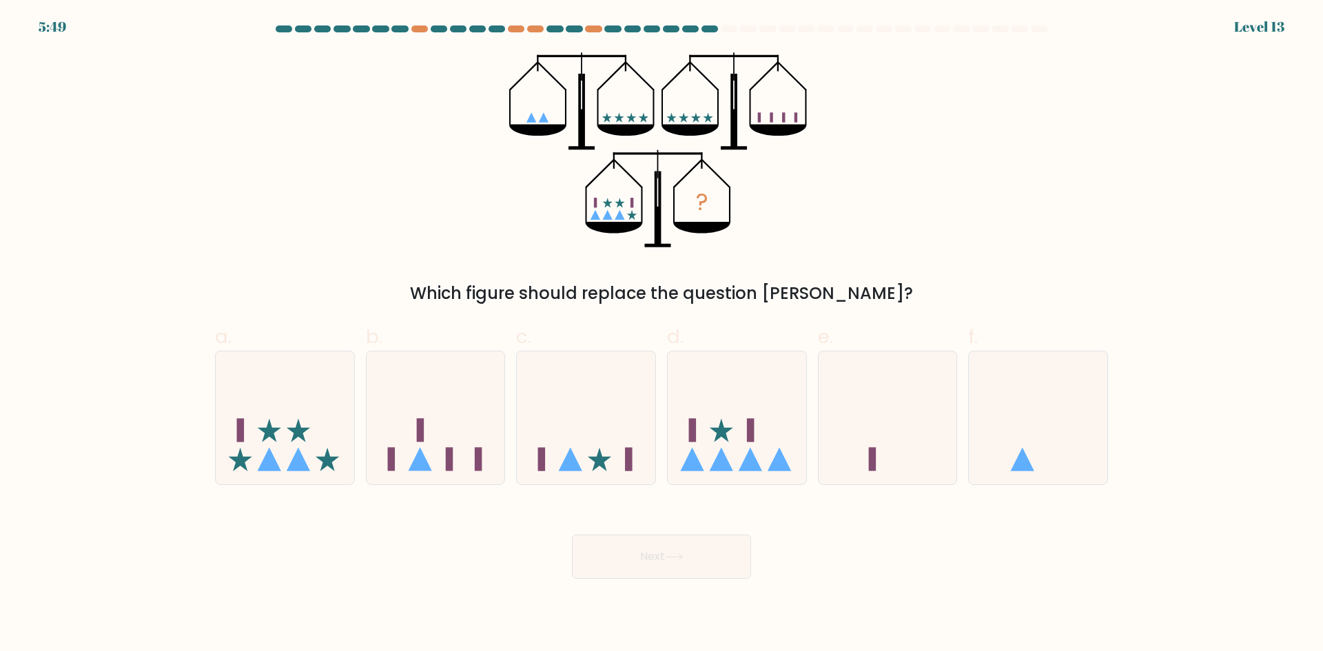
click at [860, 238] on div "? Which figure should replace the question mark?" at bounding box center [662, 179] width 910 height 254
click at [835, 251] on div "? Which figure should replace the question mark?" at bounding box center [662, 179] width 910 height 254
click at [255, 425] on icon at bounding box center [285, 418] width 139 height 114
click at [662, 335] on input "a." at bounding box center [662, 330] width 1 height 9
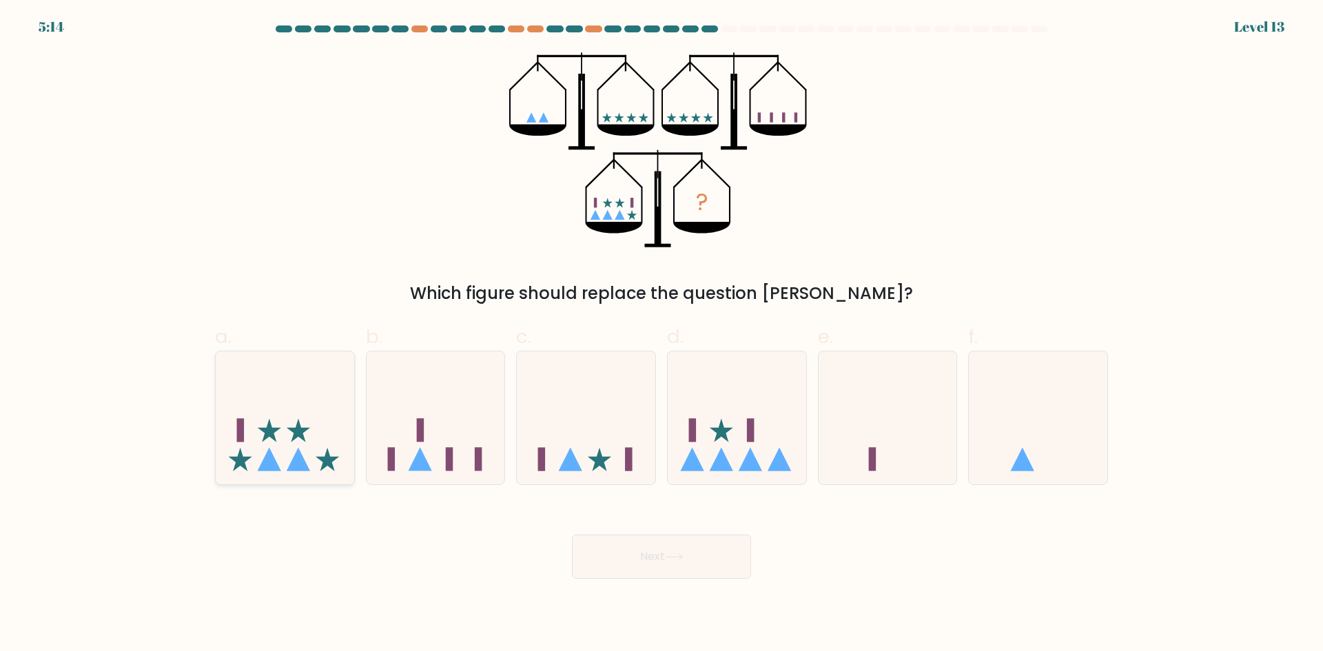
radio input "true"
click at [642, 576] on button "Next" at bounding box center [661, 557] width 179 height 44
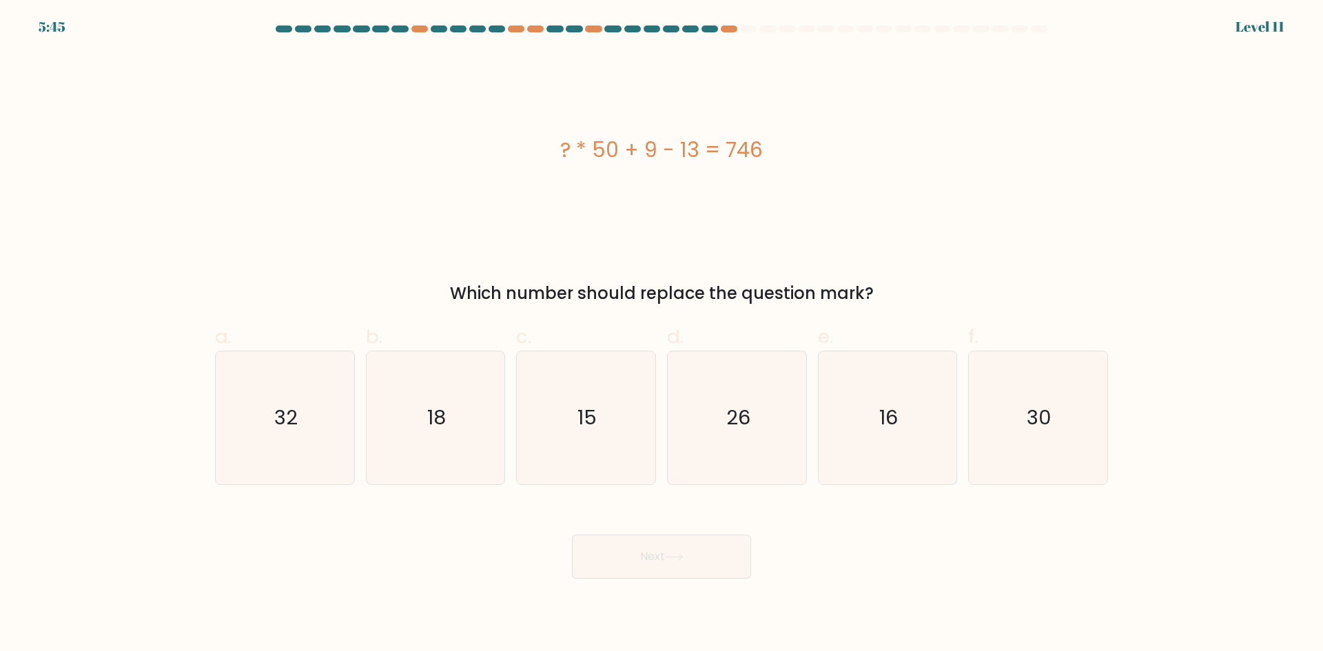
click at [312, 519] on div "Next" at bounding box center [662, 540] width 910 height 77
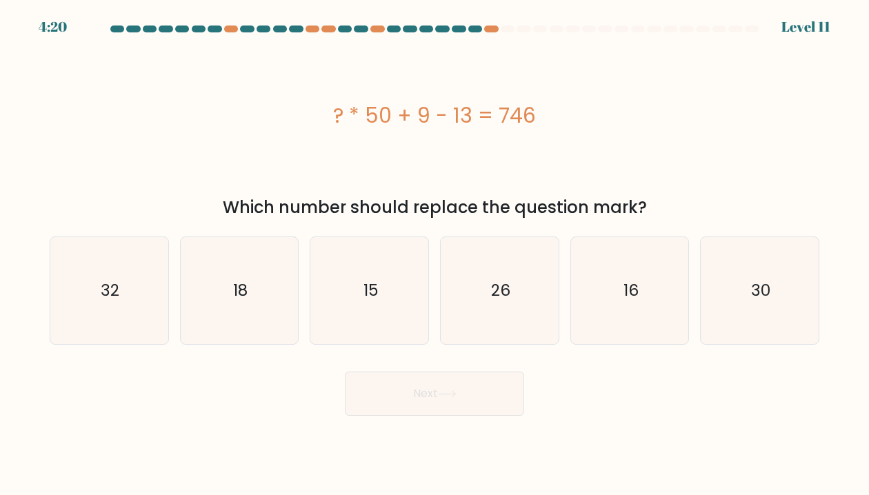
drag, startPoint x: 240, startPoint y: 372, endPoint x: 248, endPoint y: 367, distance: 9.6
click at [240, 372] on div "Next" at bounding box center [434, 388] width 786 height 54
click at [512, 142] on div "? * 50 + 9 - 13 = 746" at bounding box center [434, 115] width 769 height 148
drag, startPoint x: 262, startPoint y: 391, endPoint x: 274, endPoint y: 378, distance: 17.1
click at [264, 383] on div "Next" at bounding box center [434, 388] width 786 height 54
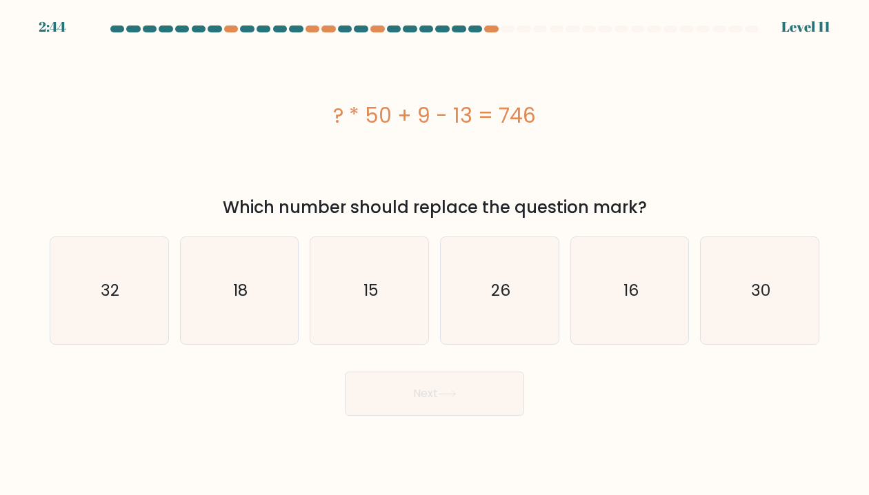
click at [642, 150] on div "? * 50 + 9 - 13 = 746" at bounding box center [434, 115] width 769 height 148
click at [572, 145] on div "? * 50 + 9 - 13 = 746" at bounding box center [434, 115] width 769 height 148
click at [580, 160] on div "? * 50 + 9 - 13 = 746" at bounding box center [434, 115] width 769 height 148
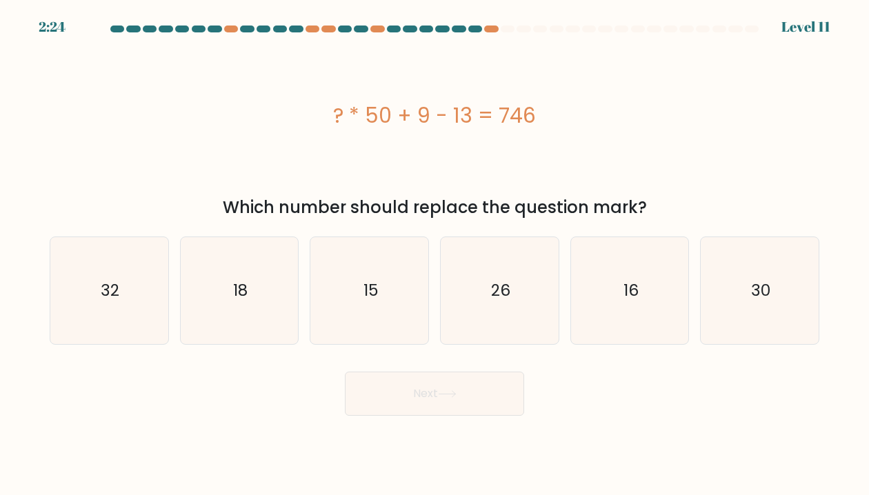
click at [580, 160] on div "? * 50 + 9 - 13 = 746" at bounding box center [434, 115] width 769 height 148
click at [374, 302] on icon "15" at bounding box center [369, 290] width 106 height 106
click at [434, 254] on input "c. 15" at bounding box center [434, 250] width 1 height 7
radio input "true"
click at [471, 403] on button "Next" at bounding box center [434, 394] width 179 height 44
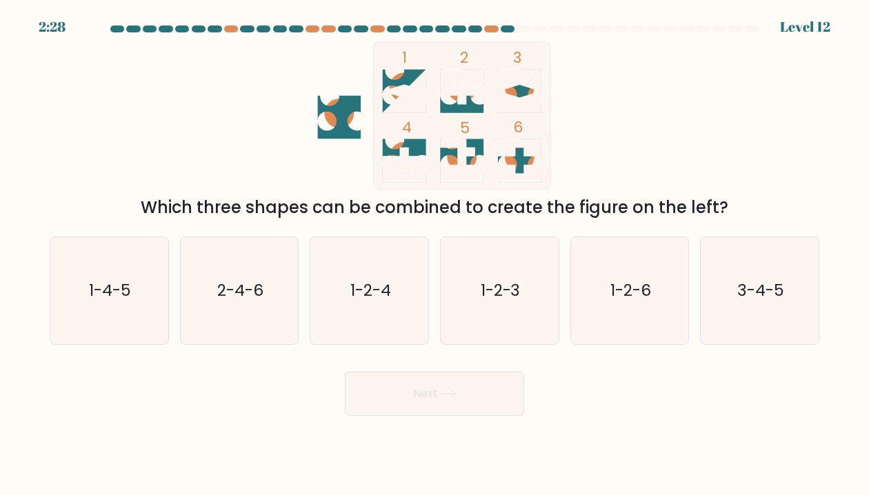
click at [608, 83] on icon "1 2 3 4 5 6" at bounding box center [434, 115] width 371 height 148
click at [371, 299] on text "1-2-4" at bounding box center [370, 290] width 41 height 22
click at [434, 254] on input "c. 1-2-4" at bounding box center [434, 250] width 1 height 7
radio input "true"
click at [387, 386] on button "Next" at bounding box center [434, 394] width 179 height 44
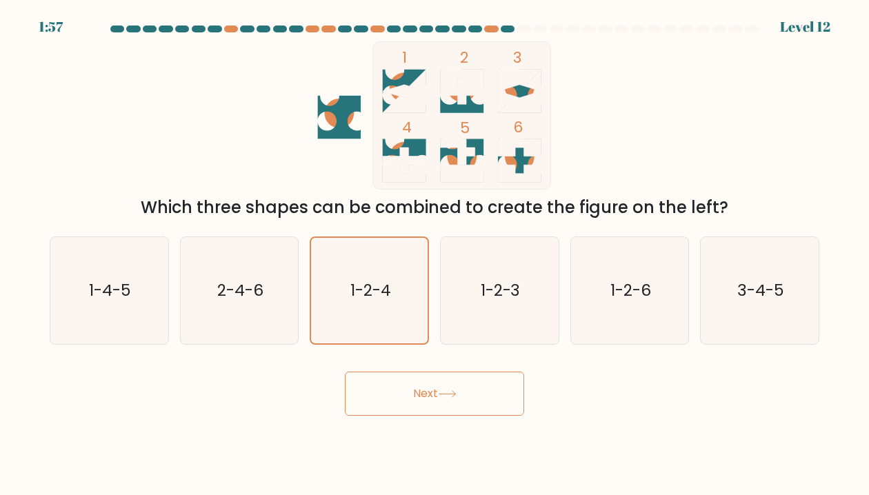
click at [397, 409] on button "Next" at bounding box center [434, 394] width 179 height 44
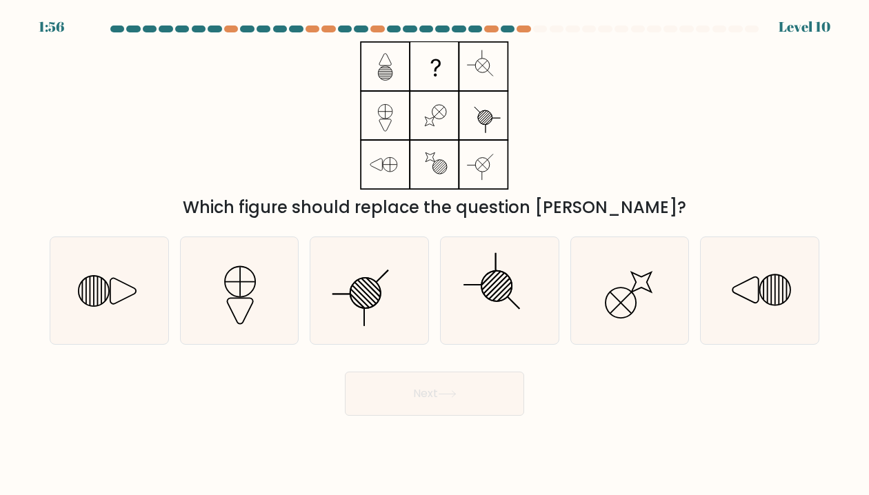
click at [653, 390] on div "Next" at bounding box center [434, 388] width 786 height 54
drag, startPoint x: 616, startPoint y: 288, endPoint x: 601, endPoint y: 295, distance: 16.0
click at [616, 289] on circle at bounding box center [620, 302] width 43 height 43
click at [435, 254] on input "e." at bounding box center [434, 250] width 1 height 7
radio input "true"
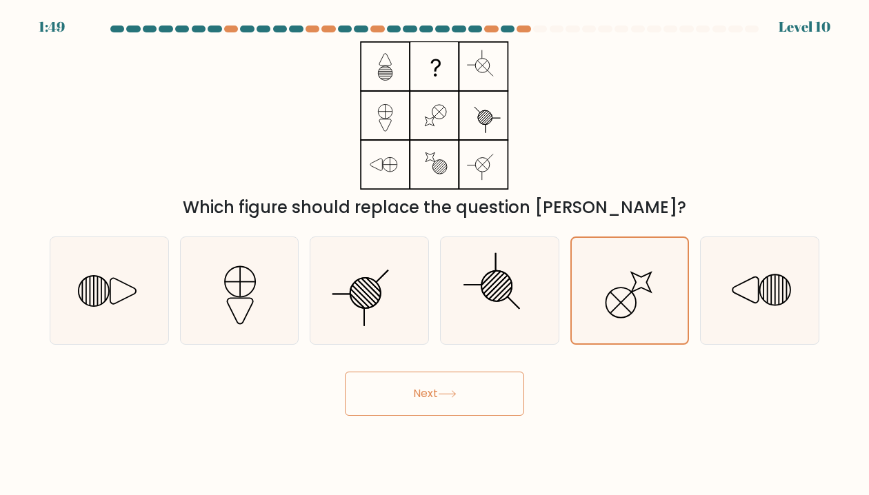
click at [469, 387] on button "Next" at bounding box center [434, 394] width 179 height 44
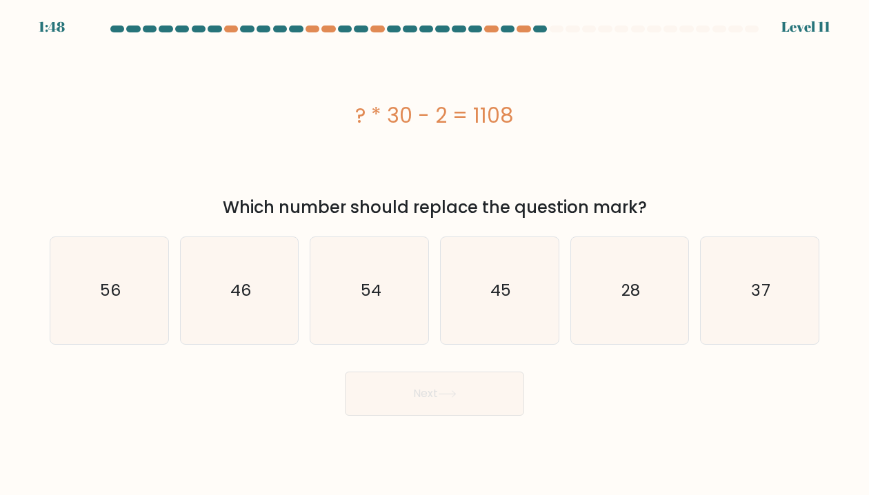
click at [396, 432] on body "1:48 Level 11" at bounding box center [434, 247] width 869 height 495
click at [738, 292] on icon "37" at bounding box center [759, 290] width 106 height 106
click at [435, 254] on input "f. 37" at bounding box center [434, 250] width 1 height 7
radio input "true"
click at [437, 400] on button "Next" at bounding box center [434, 394] width 179 height 44
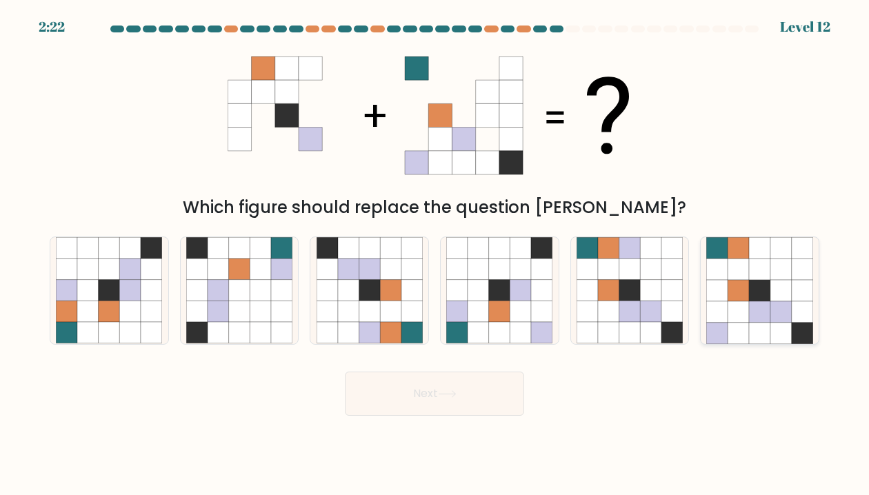
click at [731, 258] on icon at bounding box center [738, 248] width 21 height 21
click at [435, 254] on input "f." at bounding box center [434, 250] width 1 height 7
radio input "true"
click at [445, 398] on button "Next" at bounding box center [434, 394] width 179 height 44
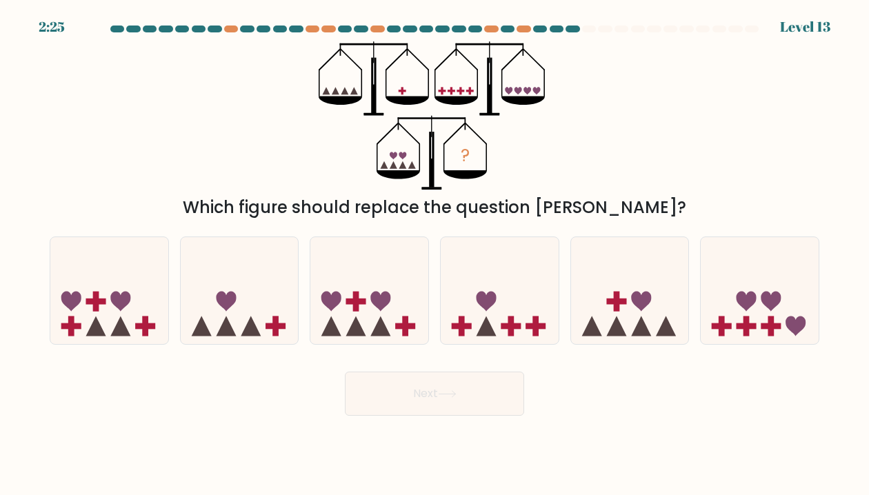
drag, startPoint x: 218, startPoint y: 393, endPoint x: 225, endPoint y: 390, distance: 8.1
click at [218, 393] on div "Next" at bounding box center [434, 388] width 786 height 54
click at [600, 302] on icon at bounding box center [630, 290] width 118 height 97
click at [435, 254] on input "e." at bounding box center [434, 250] width 1 height 7
radio input "true"
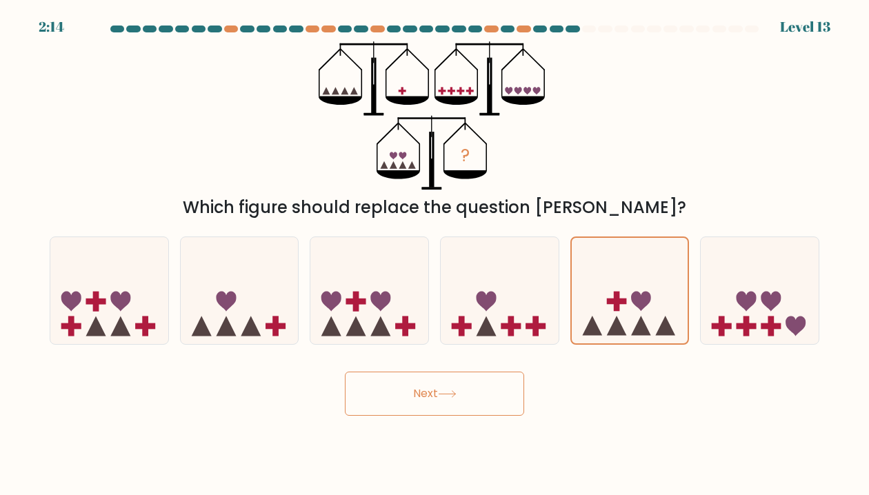
click at [471, 390] on button "Next" at bounding box center [434, 394] width 179 height 44
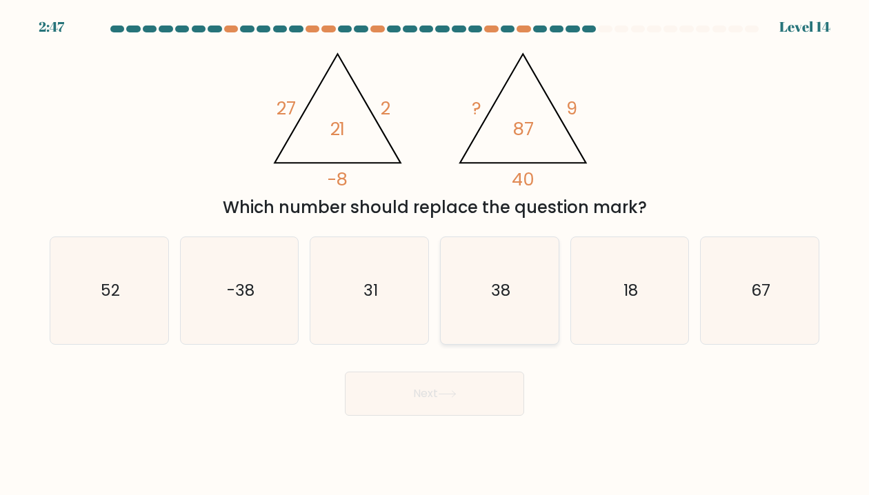
click at [510, 293] on icon "38" at bounding box center [499, 290] width 106 height 106
click at [435, 254] on input "d. 38" at bounding box center [434, 250] width 1 height 7
radio input "true"
click at [457, 398] on button "Next" at bounding box center [434, 394] width 179 height 44
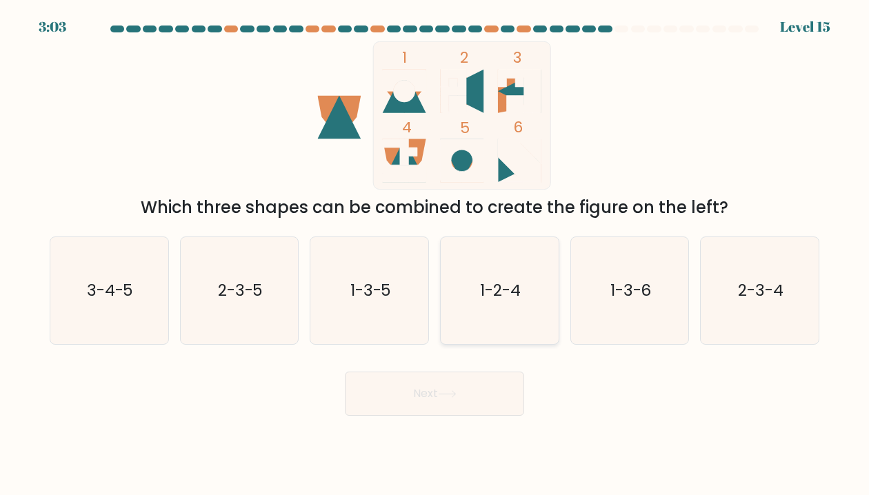
click at [469, 308] on icon "1-2-4" at bounding box center [499, 290] width 106 height 106
click at [435, 254] on input "d. 1-2-4" at bounding box center [434, 250] width 1 height 7
radio input "true"
click at [452, 417] on body "3:03 Level 15" at bounding box center [434, 247] width 869 height 495
click at [451, 405] on button "Next" at bounding box center [434, 394] width 179 height 44
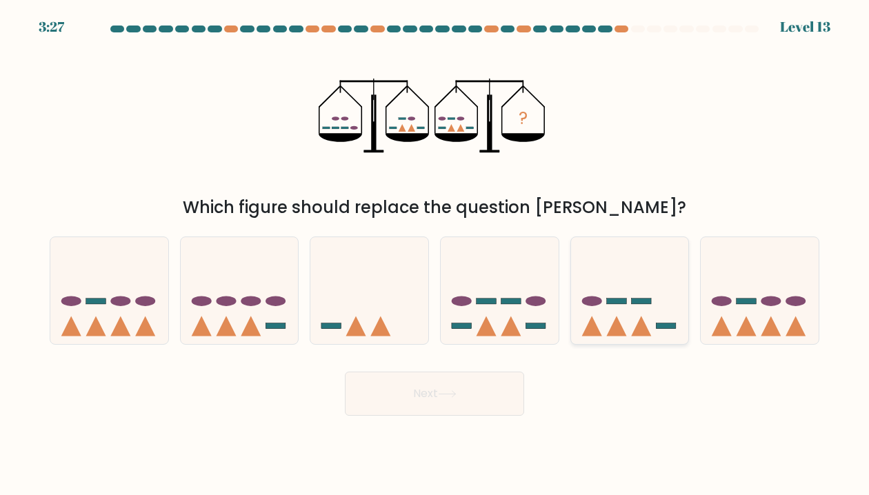
click at [625, 311] on icon at bounding box center [630, 290] width 118 height 97
click at [435, 254] on input "e." at bounding box center [434, 250] width 1 height 7
radio input "true"
click at [444, 388] on button "Next" at bounding box center [434, 394] width 179 height 44
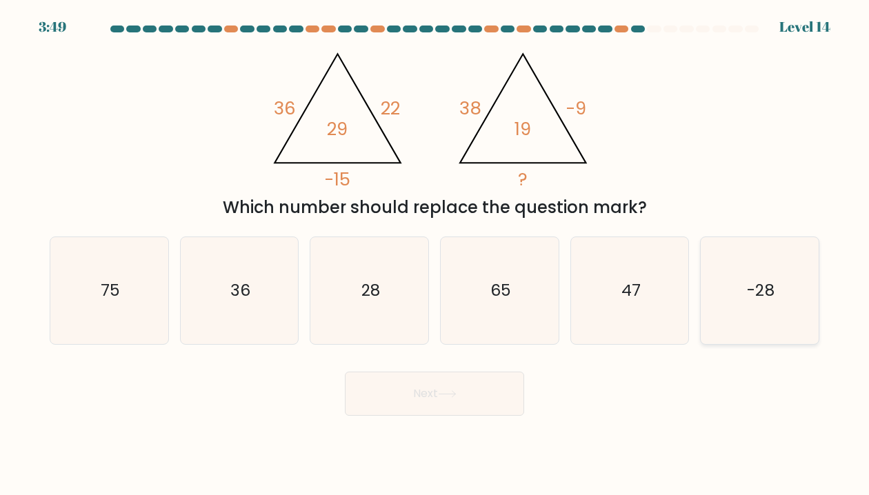
click at [731, 295] on icon "-28" at bounding box center [759, 290] width 106 height 106
click at [435, 254] on input "f. -28" at bounding box center [434, 250] width 1 height 7
radio input "true"
click at [516, 372] on button "Next" at bounding box center [434, 394] width 179 height 44
click at [505, 393] on button "Next" at bounding box center [434, 394] width 179 height 44
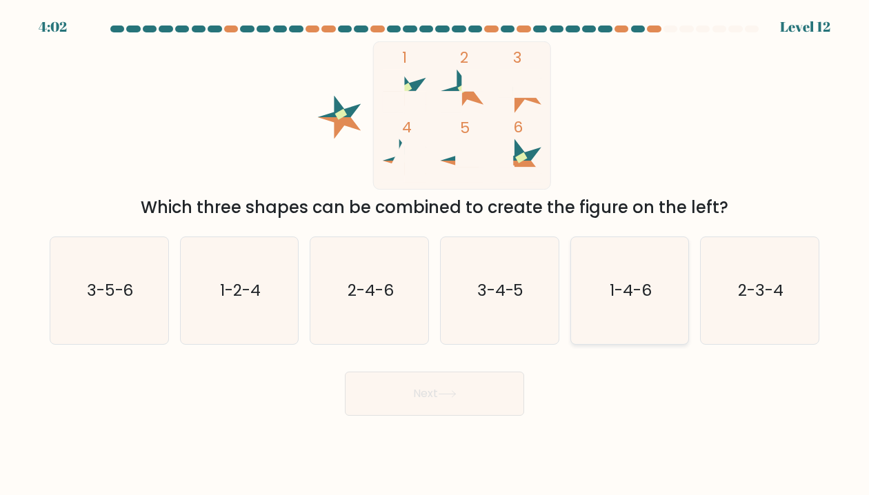
click at [600, 312] on icon "1-4-6" at bounding box center [629, 290] width 106 height 106
click at [435, 254] on input "e. 1-4-6" at bounding box center [434, 250] width 1 height 7
radio input "true"
click at [454, 391] on icon at bounding box center [447, 394] width 19 height 8
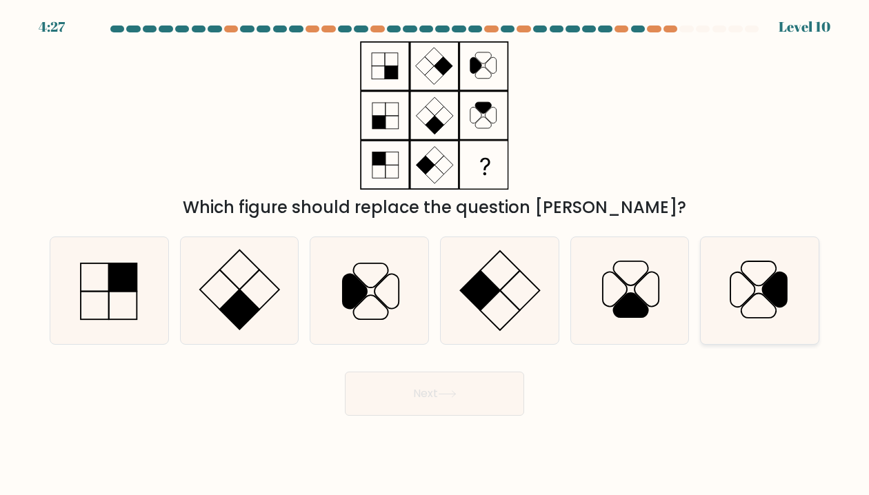
click at [729, 314] on icon at bounding box center [759, 290] width 106 height 106
click at [435, 254] on input "f." at bounding box center [434, 250] width 1 height 7
radio input "true"
click at [485, 410] on button "Next" at bounding box center [434, 394] width 179 height 44
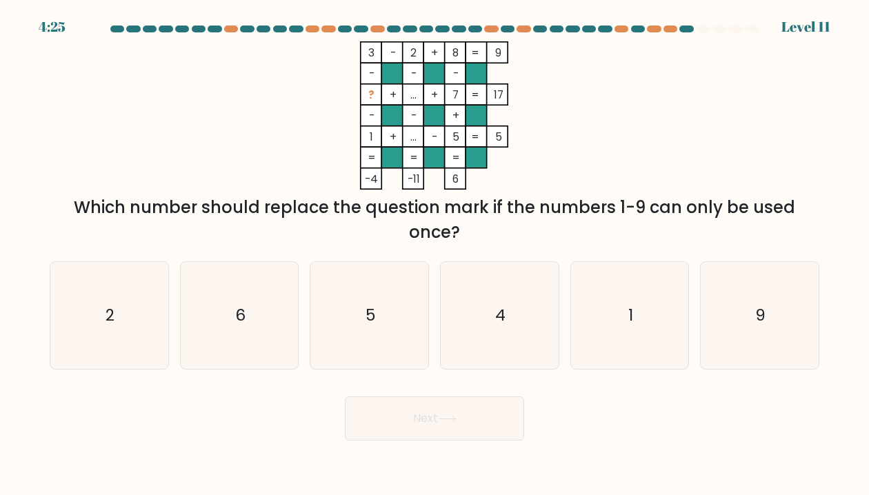
click at [480, 400] on button "Next" at bounding box center [434, 418] width 179 height 44
click at [762, 96] on div "3 - 2 + 8 9 - - - ? + ... + 7 17 - - + 1 + ... - 5 = 5 = = = = -4 -11 6 = Which…" at bounding box center [434, 142] width 786 height 203
click at [367, 98] on rect at bounding box center [371, 94] width 21 height 21
click at [186, 299] on icon "6" at bounding box center [239, 315] width 106 height 106
click at [434, 254] on input "b. 6" at bounding box center [434, 250] width 1 height 7
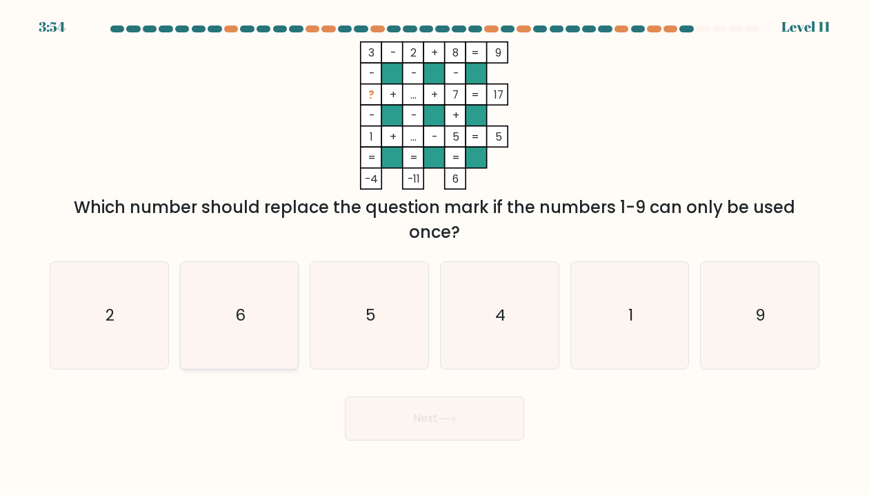
radio input "true"
click at [152, 301] on icon "2" at bounding box center [109, 315] width 106 height 106
click at [434, 254] on input "a. 2" at bounding box center [434, 250] width 1 height 7
radio input "true"
click at [485, 414] on button "Next" at bounding box center [434, 418] width 179 height 44
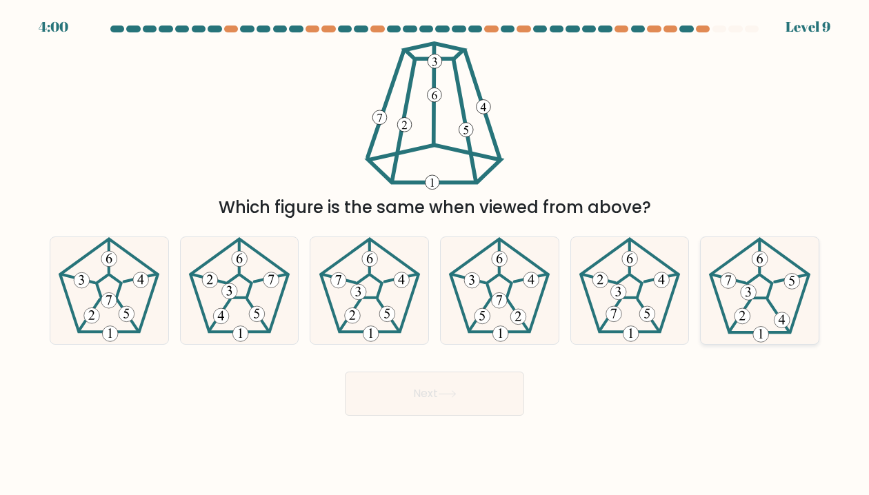
click at [757, 318] on icon at bounding box center [759, 290] width 106 height 106
click at [435, 254] on input "f." at bounding box center [434, 250] width 1 height 7
radio input "true"
click at [476, 400] on button "Next" at bounding box center [434, 394] width 179 height 44
click at [464, 389] on button "Next" at bounding box center [434, 394] width 179 height 44
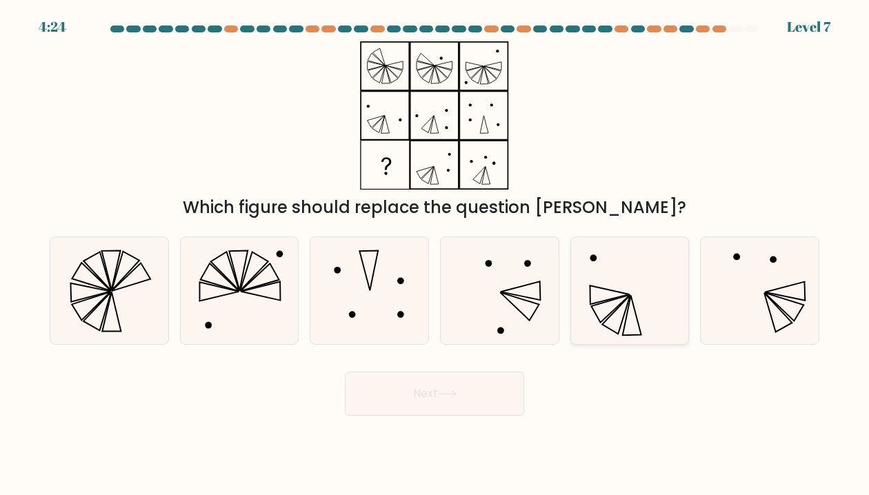
click at [646, 287] on icon at bounding box center [629, 290] width 106 height 106
click at [435, 254] on input "e." at bounding box center [434, 250] width 1 height 7
radio input "true"
click at [413, 397] on button "Next" at bounding box center [434, 394] width 179 height 44
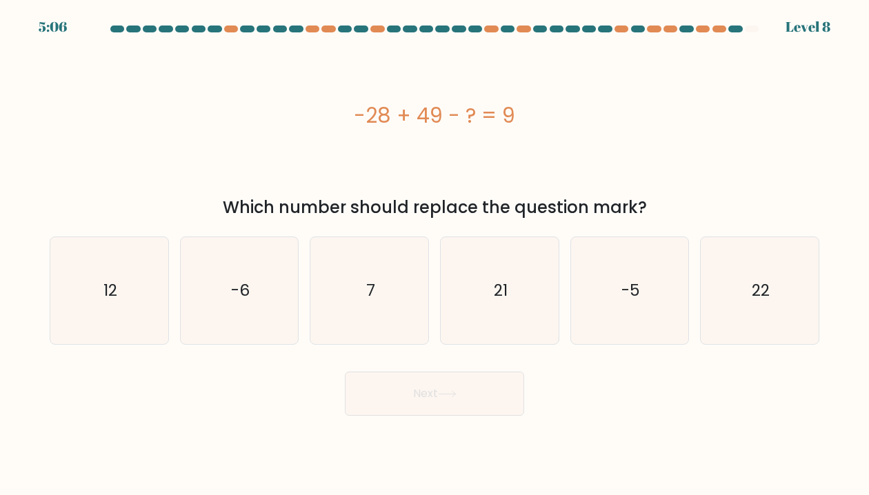
click at [416, 391] on button "Next" at bounding box center [434, 394] width 179 height 44
click at [704, 99] on div "-28 + 49 - ? = 9" at bounding box center [434, 115] width 769 height 148
click at [53, 290] on div "12" at bounding box center [109, 290] width 119 height 108
click at [434, 254] on input "a. 12" at bounding box center [434, 250] width 1 height 7
radio input "true"
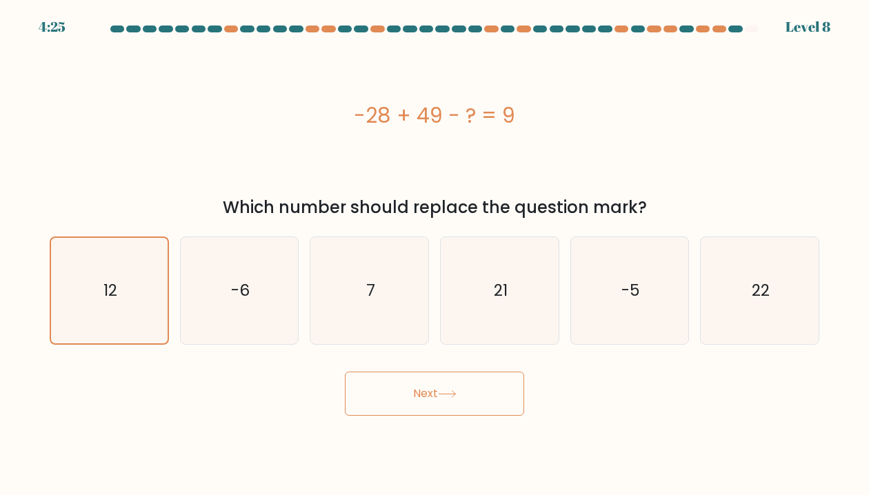
click at [498, 405] on button "Next" at bounding box center [434, 394] width 179 height 44
click at [451, 391] on icon at bounding box center [447, 394] width 19 height 8
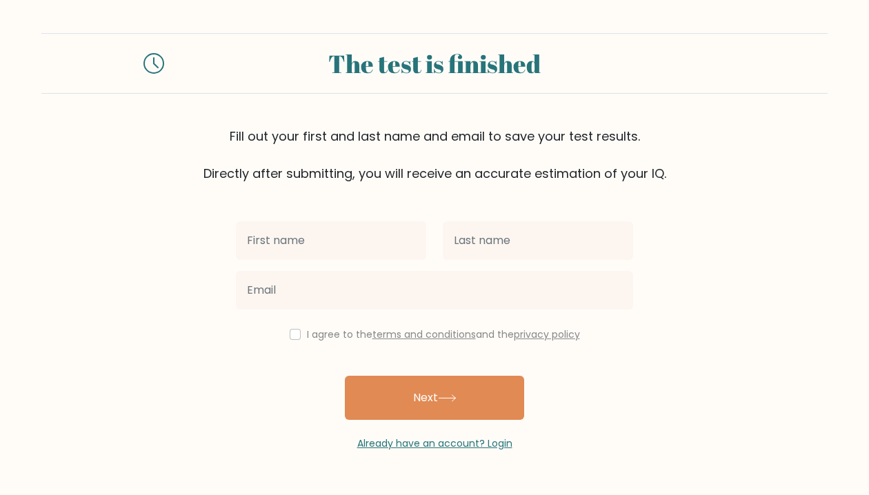
click at [363, 250] on input "text" at bounding box center [331, 240] width 190 height 39
type input "Andrea"
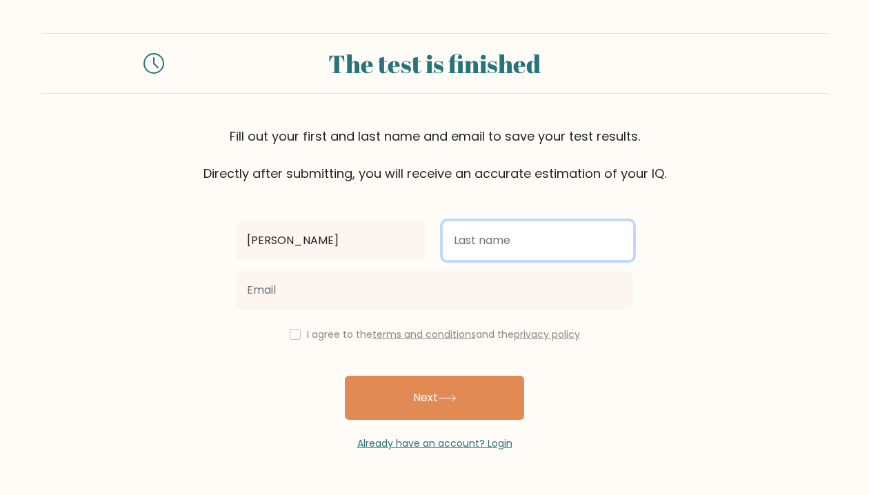
click at [478, 235] on input "text" at bounding box center [538, 240] width 190 height 39
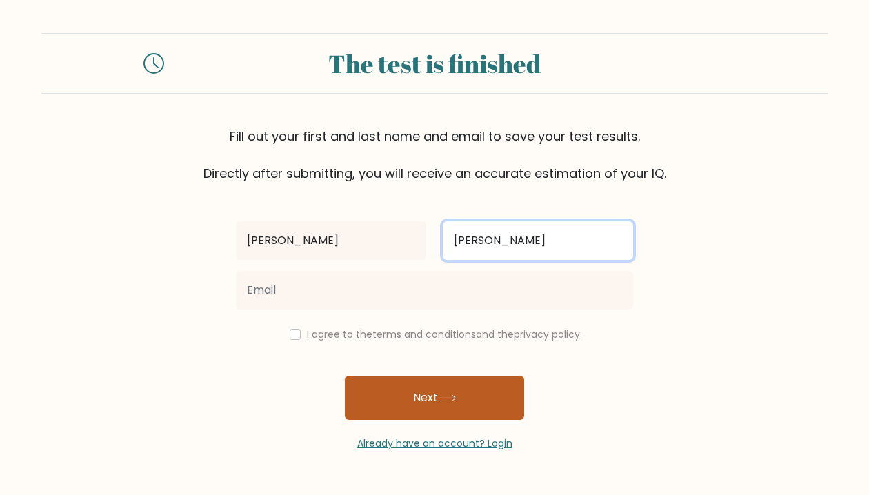
type input "Juanson"
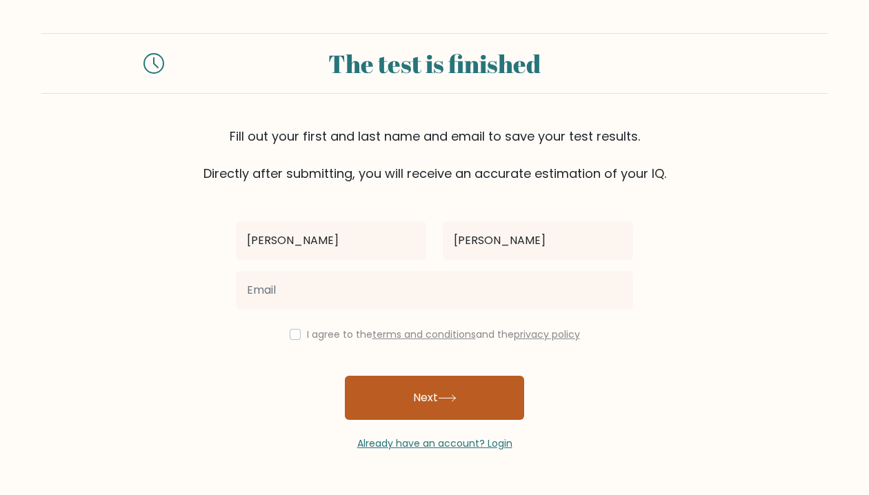
click at [456, 394] on button "Next" at bounding box center [434, 398] width 179 height 44
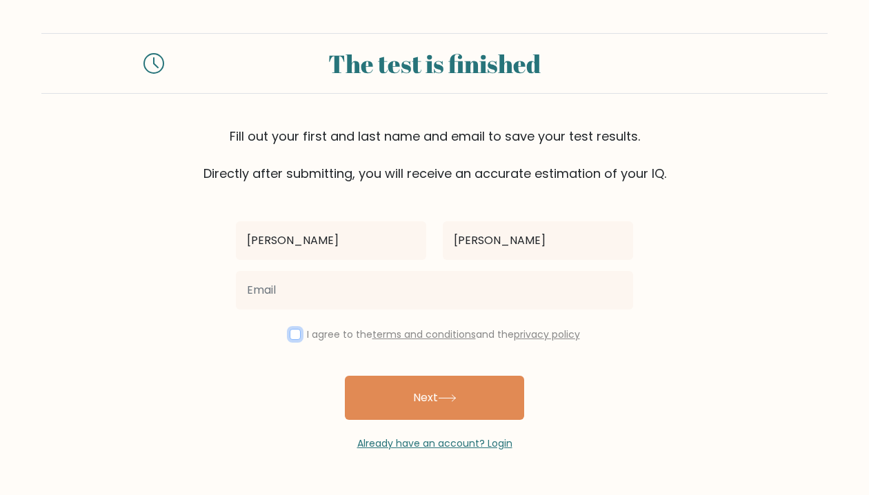
click at [296, 334] on input "checkbox" at bounding box center [295, 334] width 11 height 11
checkbox input "true"
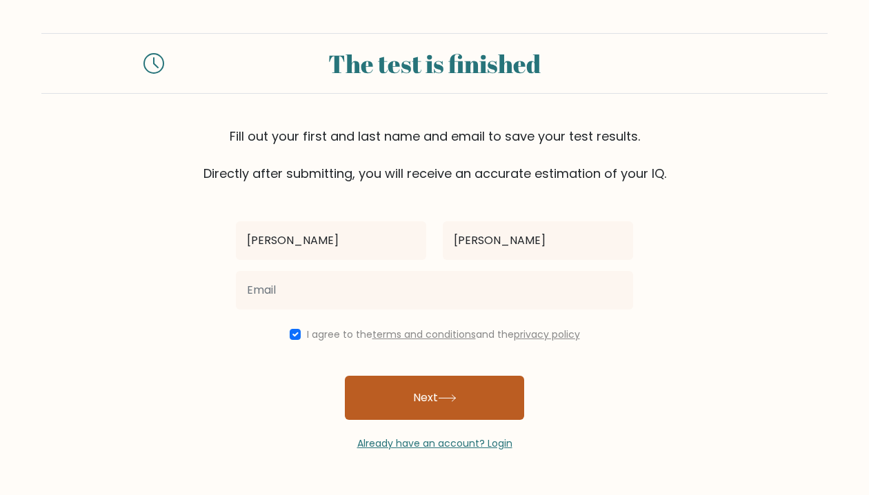
click at [396, 410] on button "Next" at bounding box center [434, 398] width 179 height 44
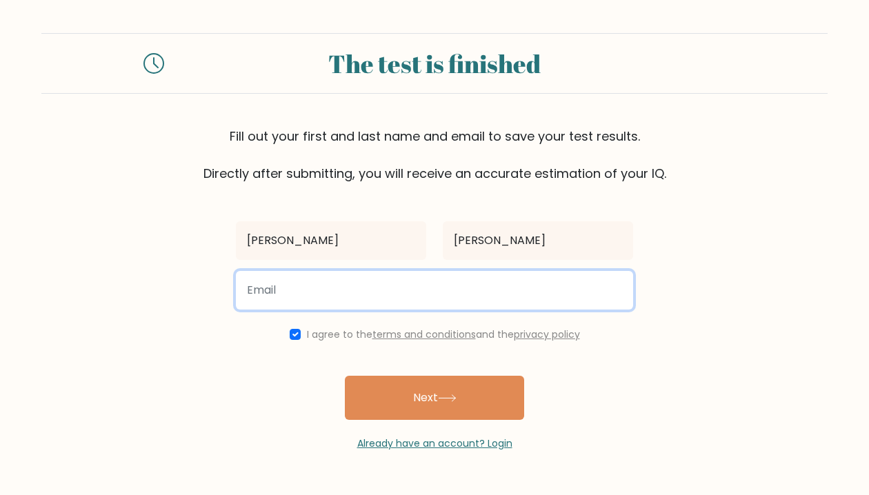
click at [332, 289] on input "email" at bounding box center [434, 290] width 397 height 39
type input "andreajuanson1@gmail.com"
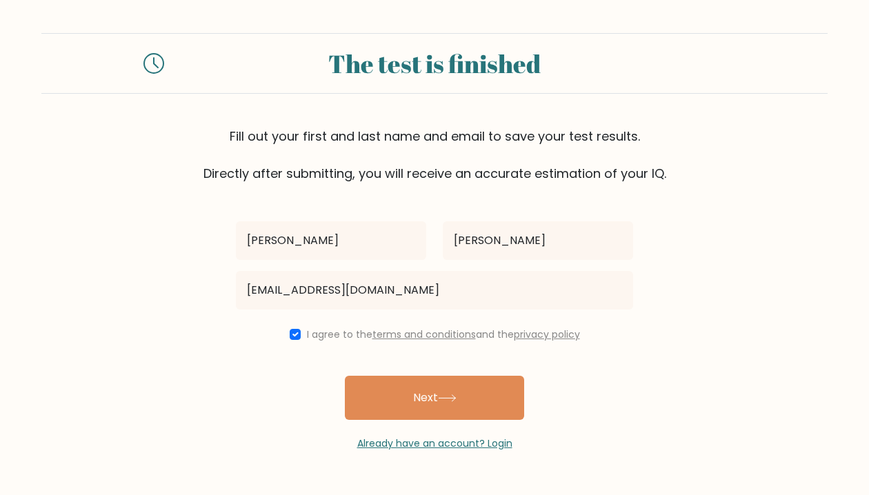
click at [408, 409] on button "Next" at bounding box center [434, 398] width 179 height 44
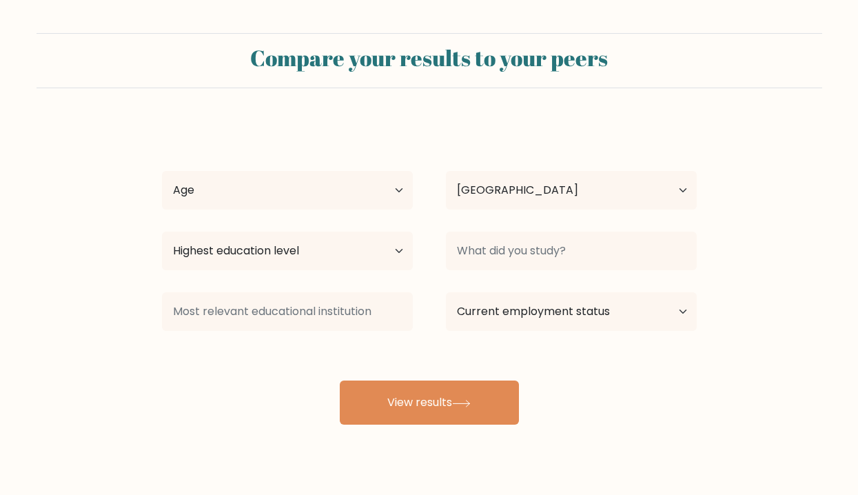
select select "PH"
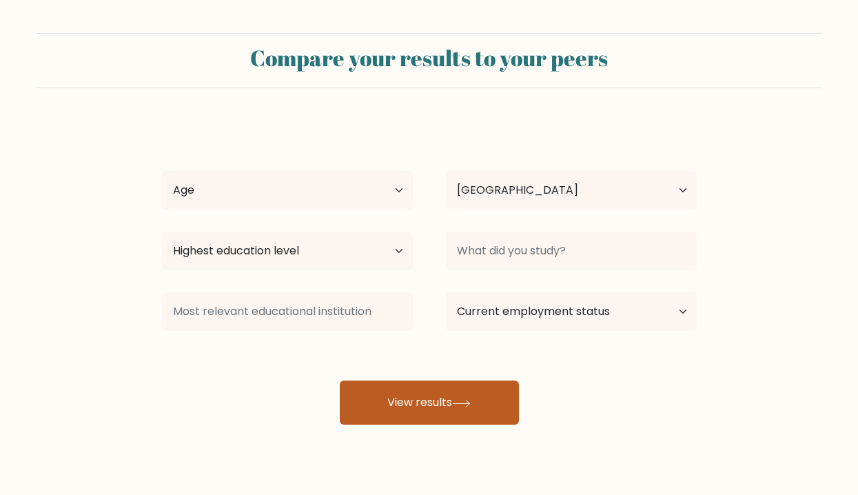
click at [370, 412] on button "View results" at bounding box center [429, 402] width 179 height 44
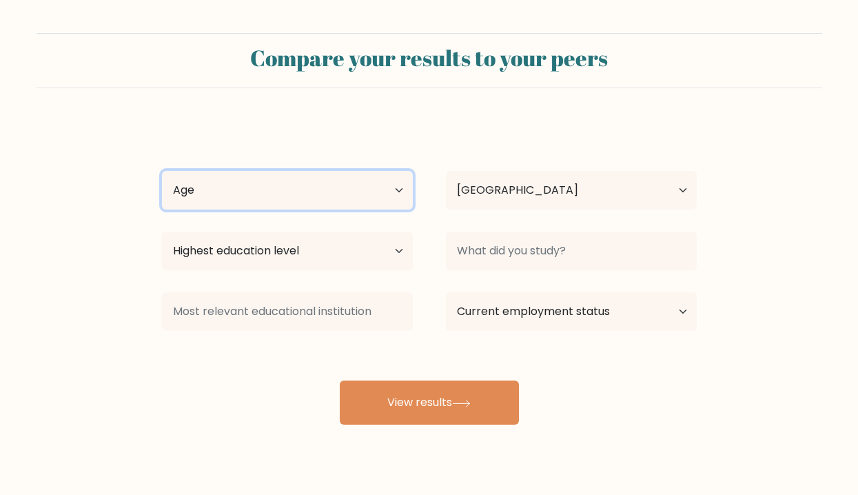
click at [288, 196] on select "Age Under 18 years old 18-24 years old 25-34 years old 35-44 years old 45-54 ye…" at bounding box center [287, 190] width 251 height 39
select select "25_34"
click at [162, 171] on select "Age Under 18 years old 18-24 years old 25-34 years old 35-44 years old 45-54 ye…" at bounding box center [287, 190] width 251 height 39
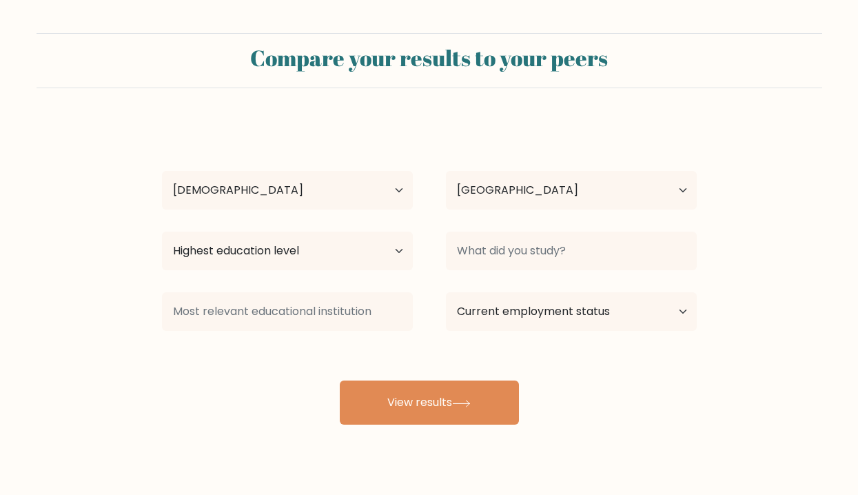
click at [57, 341] on form "Compare your results to your peers Andrea Juanson Age Under 18 years old 18-24 …" at bounding box center [429, 229] width 858 height 392
click at [530, 191] on select "Country Afghanistan Albania Algeria American Samoa Andorra Angola Anguilla Anta…" at bounding box center [571, 190] width 251 height 39
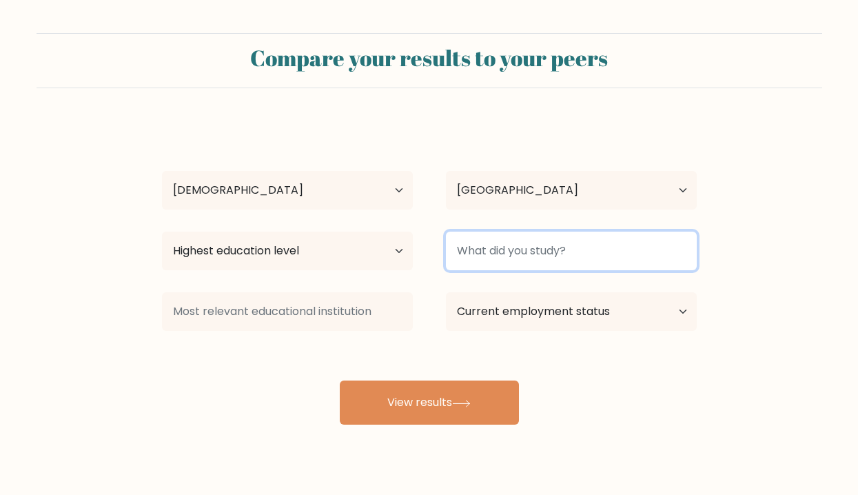
click at [560, 252] on input at bounding box center [571, 251] width 251 height 39
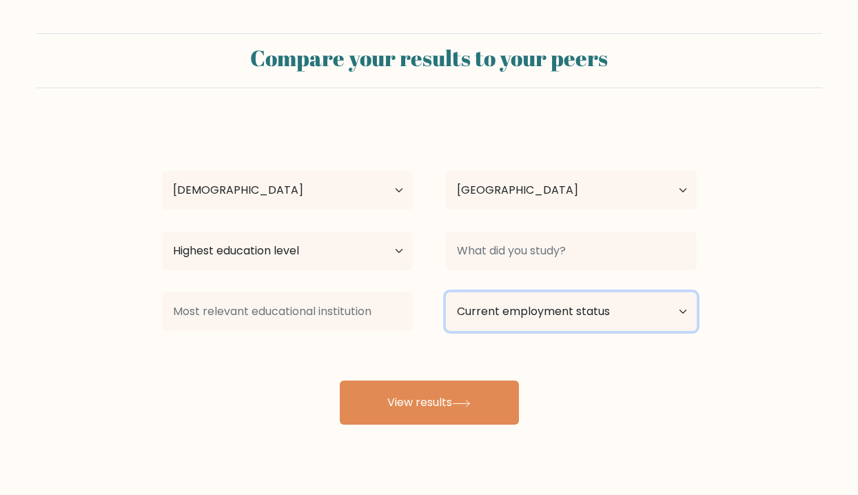
click at [547, 321] on select "Current employment status Employed Student Retired Other / prefer not to answer" at bounding box center [571, 311] width 251 height 39
select select "employed"
click at [446, 292] on select "Current employment status Employed Student Retired Other / prefer not to answer" at bounding box center [571, 311] width 251 height 39
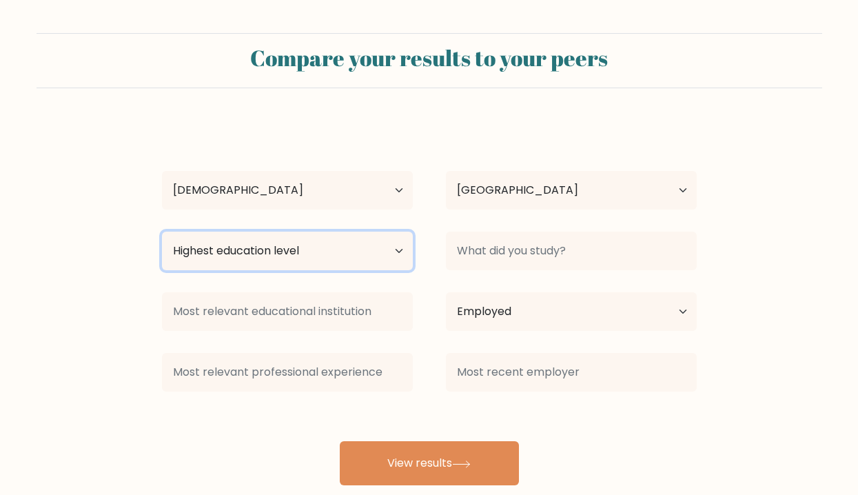
click at [291, 236] on select "Highest education level No schooling Primary Lower Secondary Upper Secondary Oc…" at bounding box center [287, 251] width 251 height 39
select select "bachelors_degree"
click at [162, 232] on select "Highest education level No schooling Primary Lower Secondary Upper Secondary Oc…" at bounding box center [287, 251] width 251 height 39
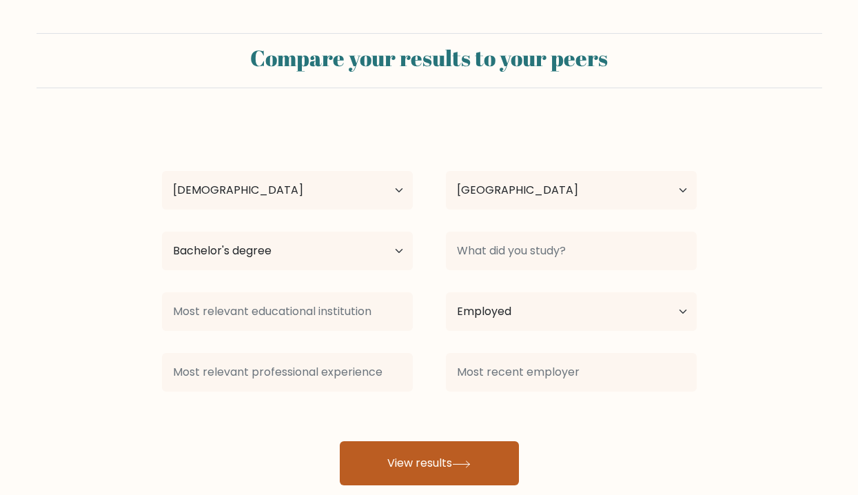
click at [365, 476] on button "View results" at bounding box center [429, 463] width 179 height 44
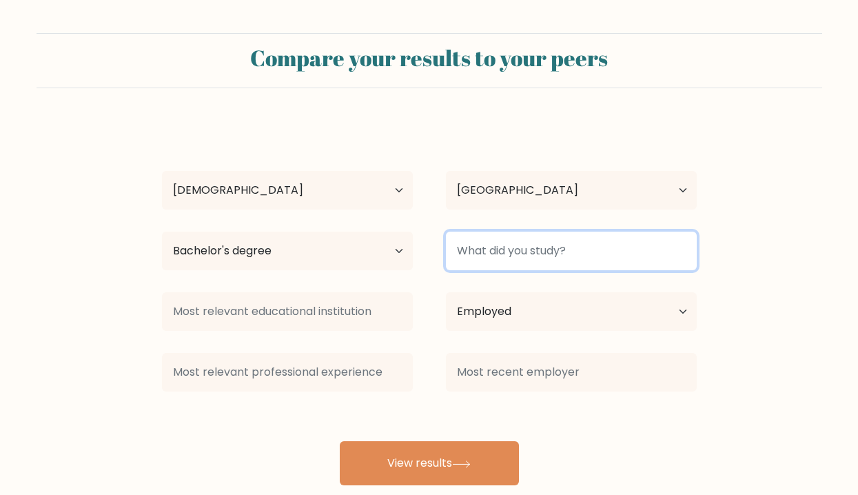
click at [573, 262] on input at bounding box center [571, 251] width 251 height 39
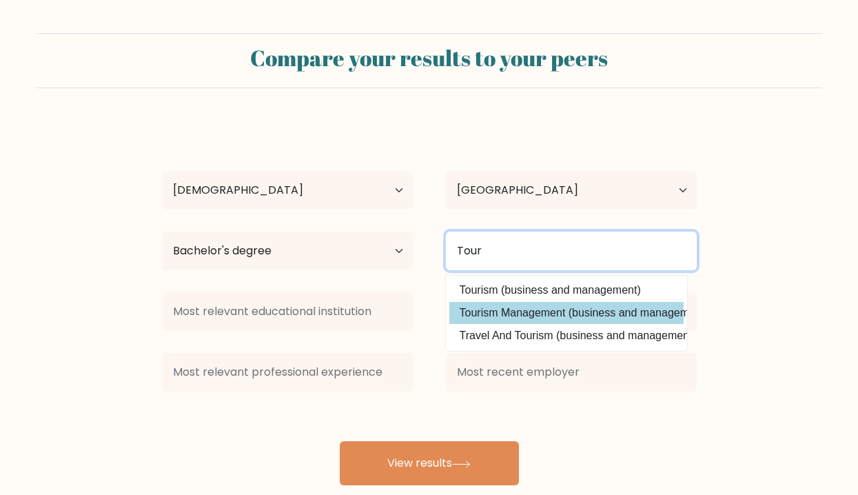
type input "Tour"
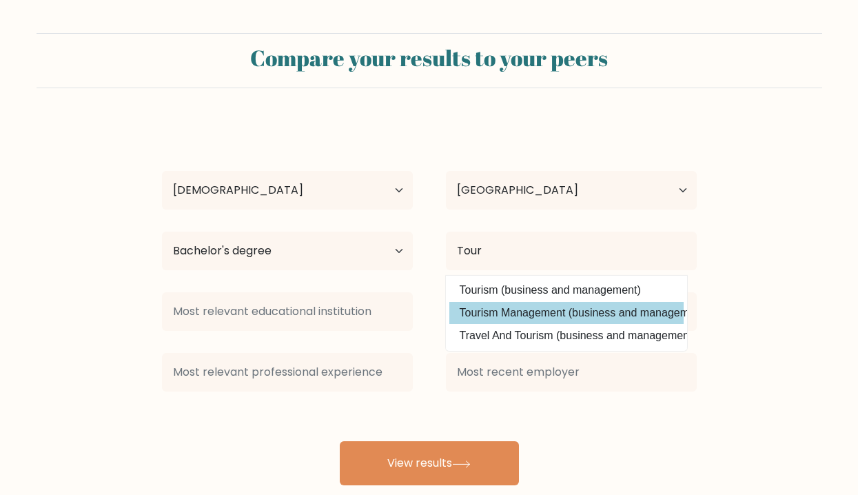
click at [574, 305] on div "Andrea Juanson Age Under 18 years old 18-24 years old 25-34 years old 35-44 yea…" at bounding box center [429, 303] width 551 height 364
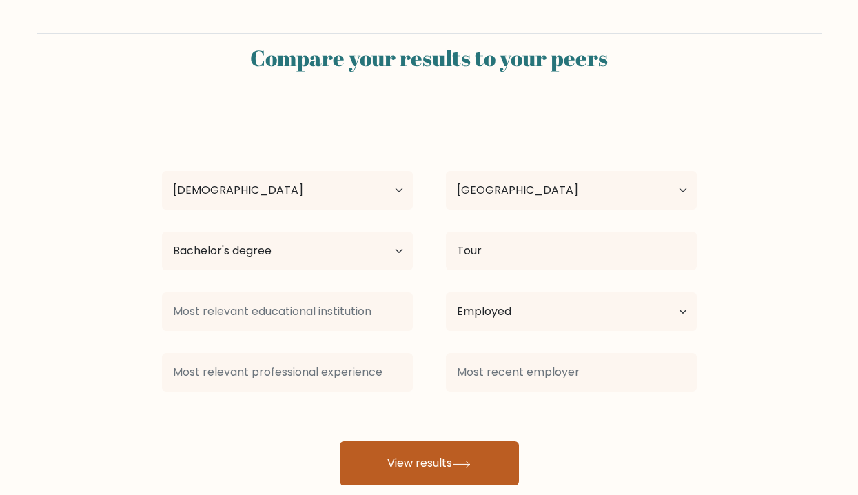
click at [420, 467] on button "View results" at bounding box center [429, 463] width 179 height 44
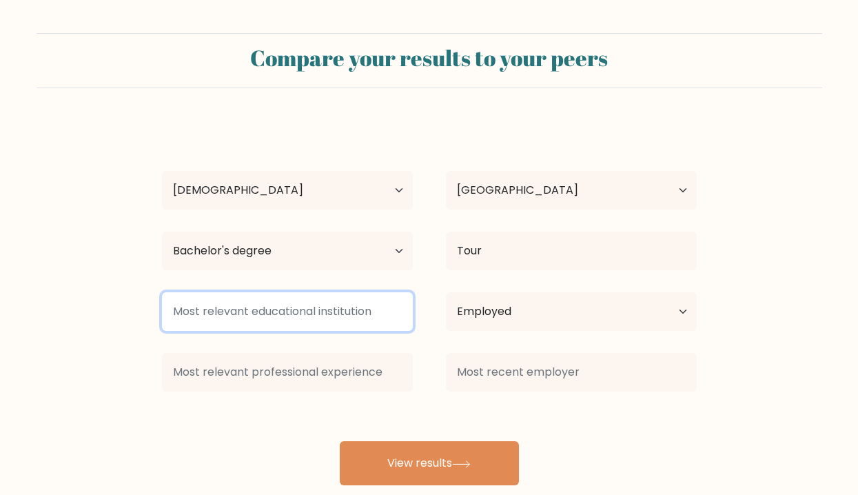
click at [321, 318] on input at bounding box center [287, 311] width 251 height 39
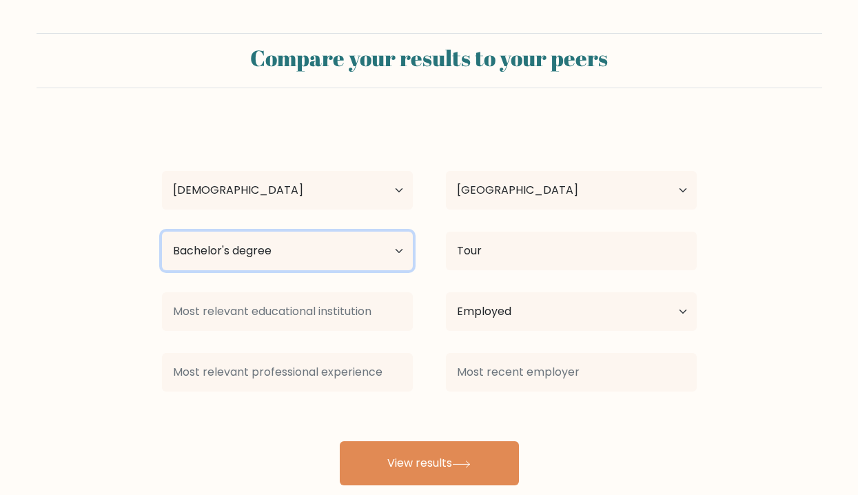
click at [347, 256] on select "Highest education level No schooling Primary Lower Secondary Upper Secondary Oc…" at bounding box center [287, 251] width 251 height 39
click at [162, 232] on select "Highest education level No schooling Primary Lower Secondary Upper Secondary Oc…" at bounding box center [287, 251] width 251 height 39
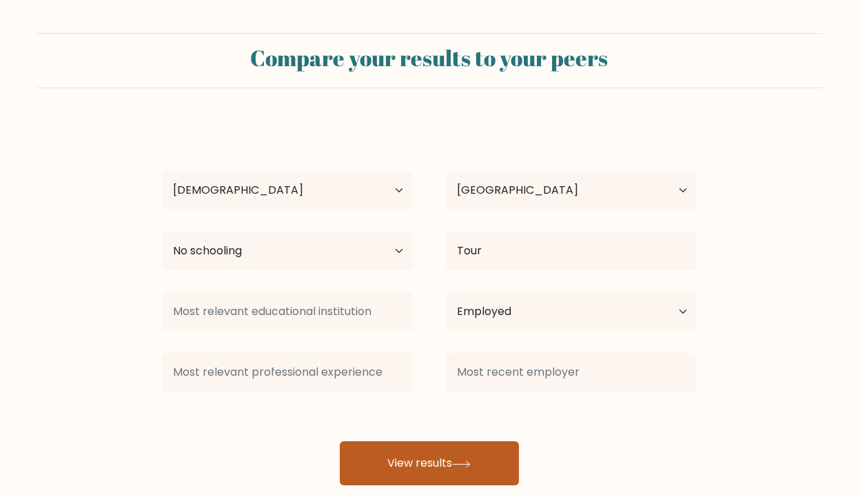
click at [435, 465] on button "View results" at bounding box center [429, 463] width 179 height 44
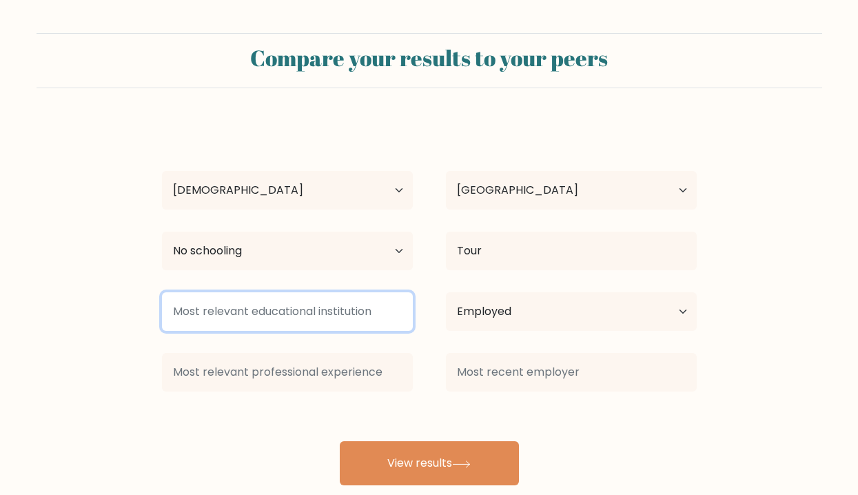
click at [343, 316] on input at bounding box center [287, 311] width 251 height 39
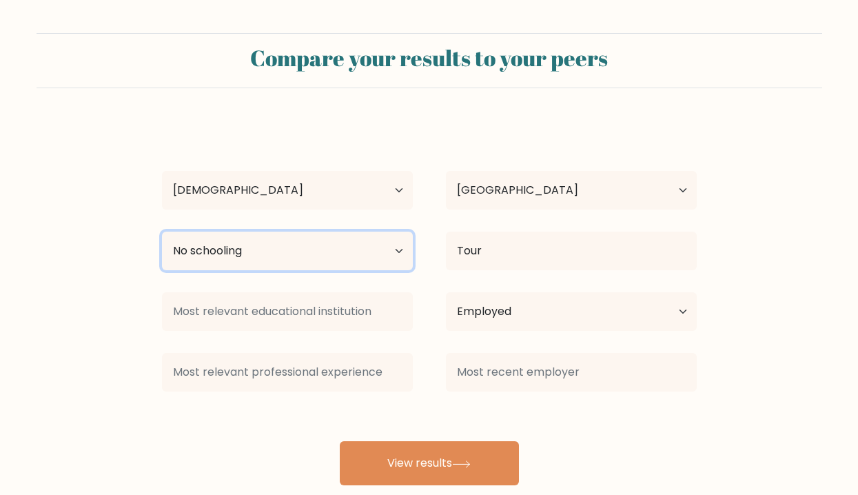
click at [341, 263] on select "Highest education level No schooling Primary Lower Secondary Upper Secondary Oc…" at bounding box center [287, 251] width 251 height 39
select select "bachelors_degree"
click at [162, 232] on select "Highest education level No schooling Primary Lower Secondary Upper Secondary Oc…" at bounding box center [287, 251] width 251 height 39
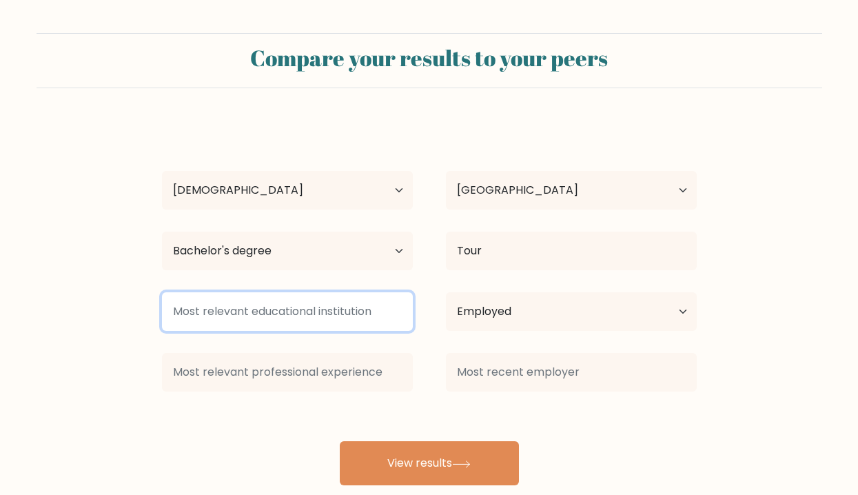
click at [345, 314] on input at bounding box center [287, 311] width 251 height 39
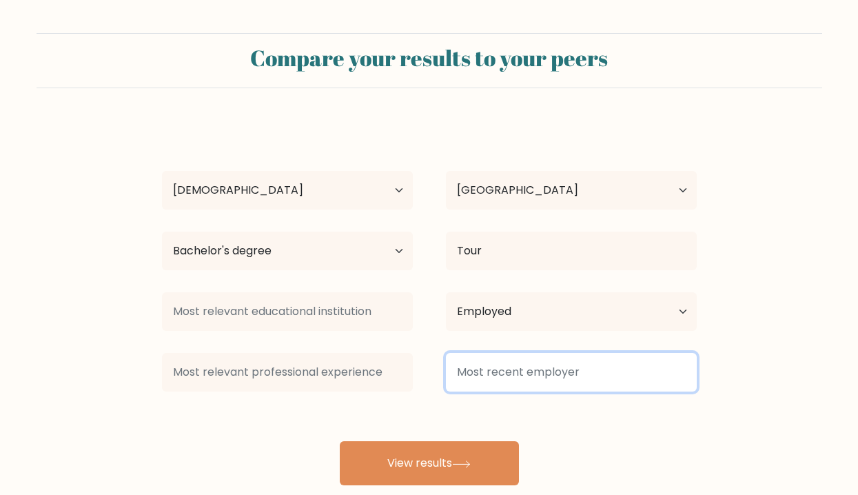
click at [513, 388] on input at bounding box center [571, 372] width 251 height 39
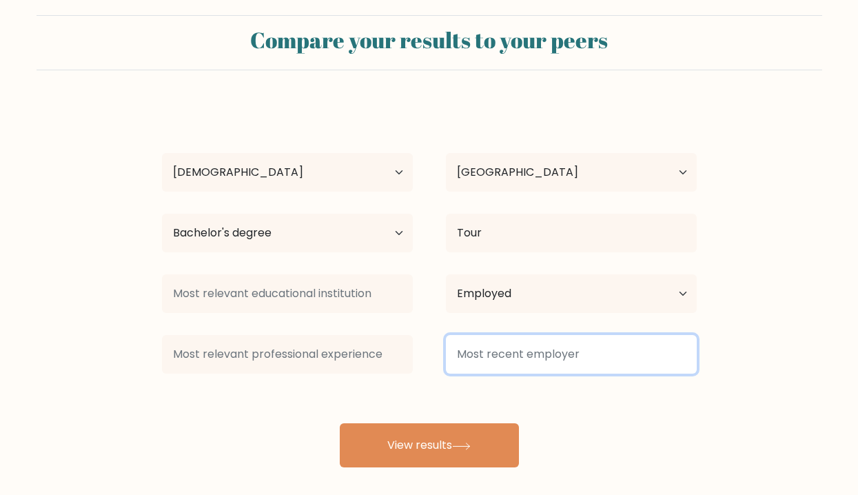
scroll to position [28, 0]
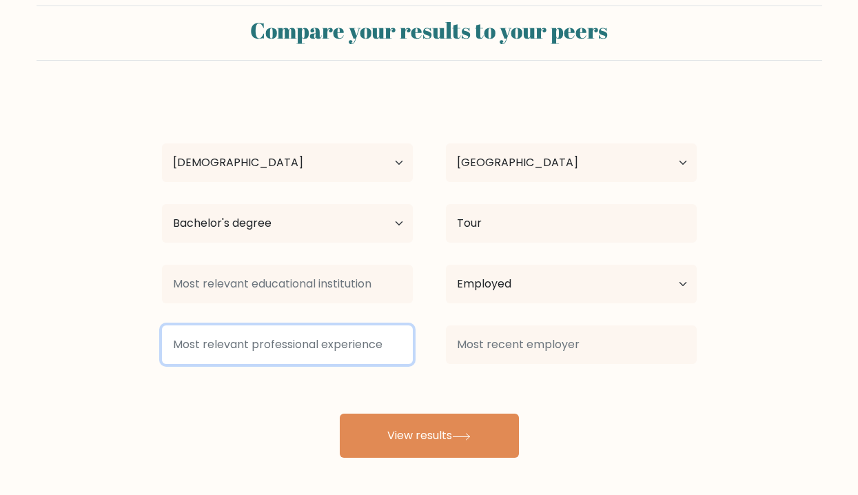
click at [329, 357] on input at bounding box center [287, 344] width 251 height 39
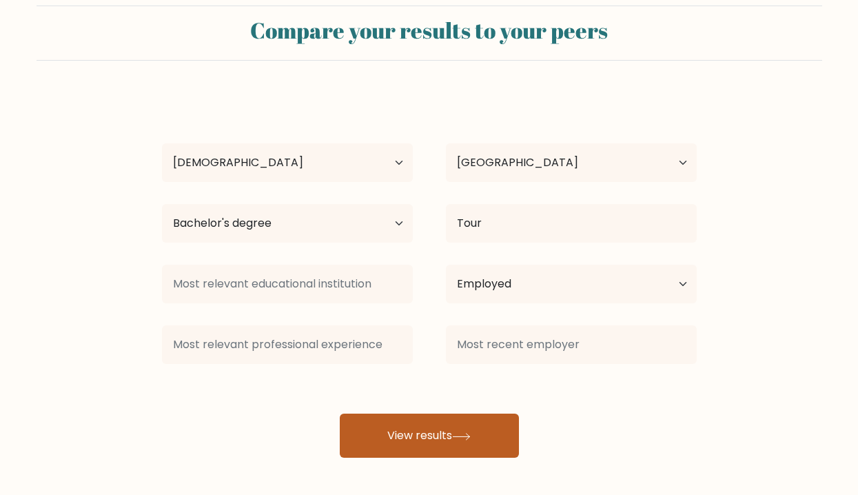
click at [392, 434] on button "View results" at bounding box center [429, 436] width 179 height 44
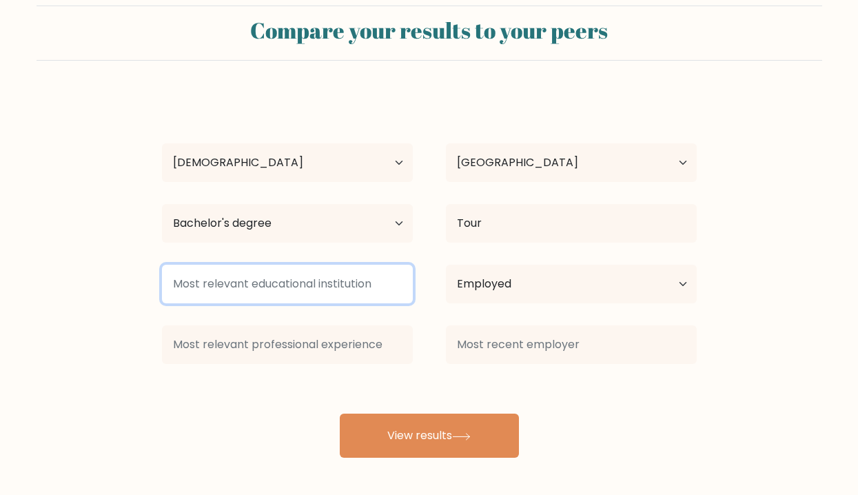
click at [289, 301] on input at bounding box center [287, 284] width 251 height 39
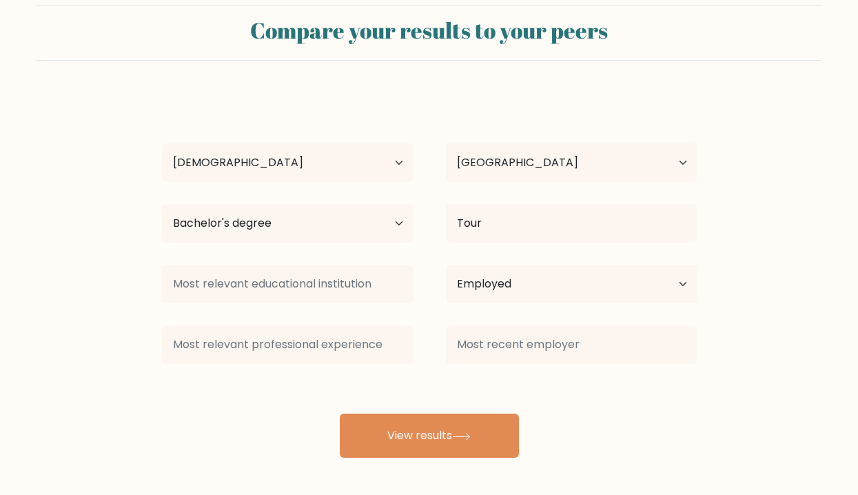
click at [417, 301] on div at bounding box center [287, 284] width 284 height 50
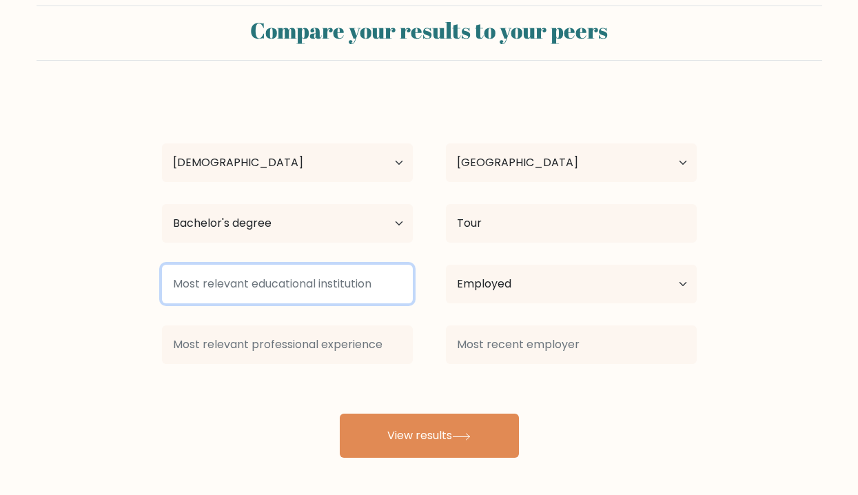
click at [353, 290] on input at bounding box center [287, 284] width 251 height 39
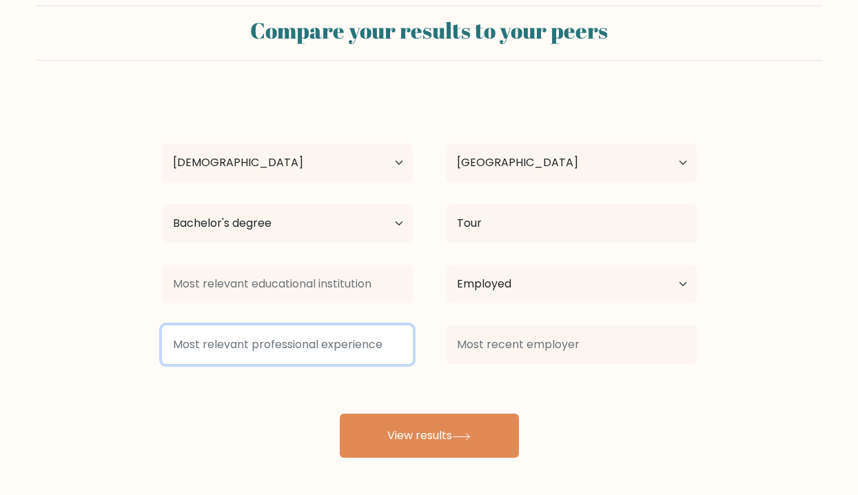
click at [348, 335] on input at bounding box center [287, 344] width 251 height 39
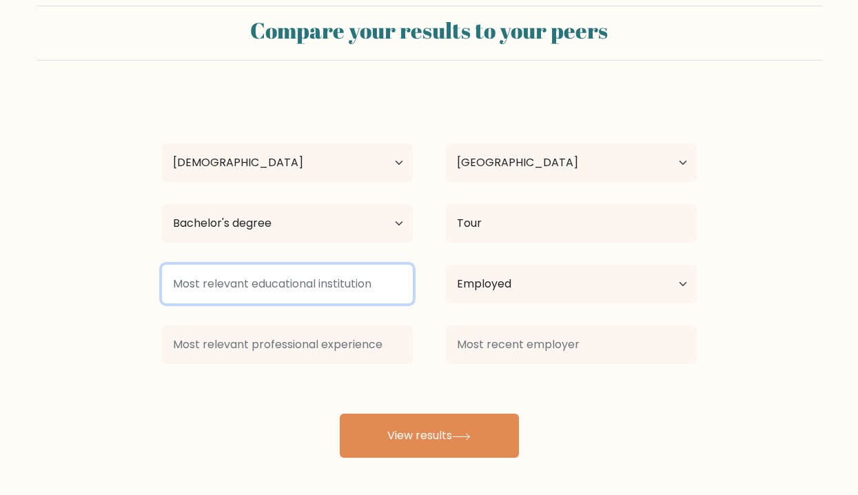
click at [343, 282] on input at bounding box center [287, 284] width 251 height 39
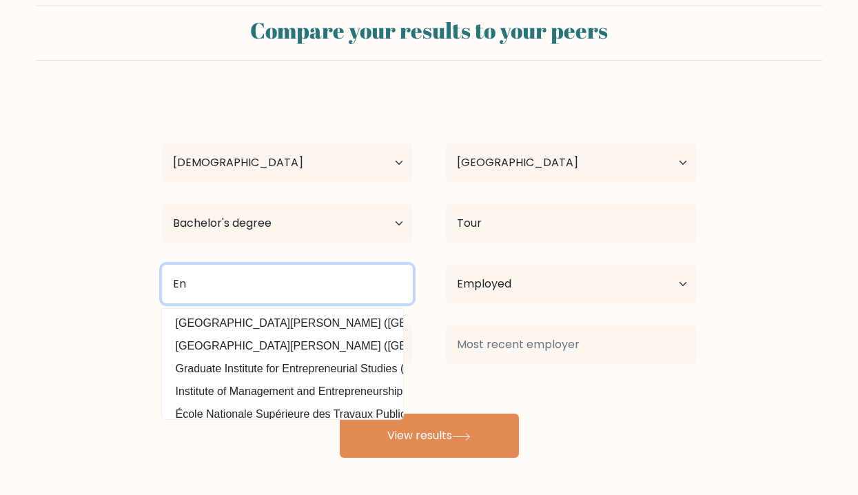
type input "E"
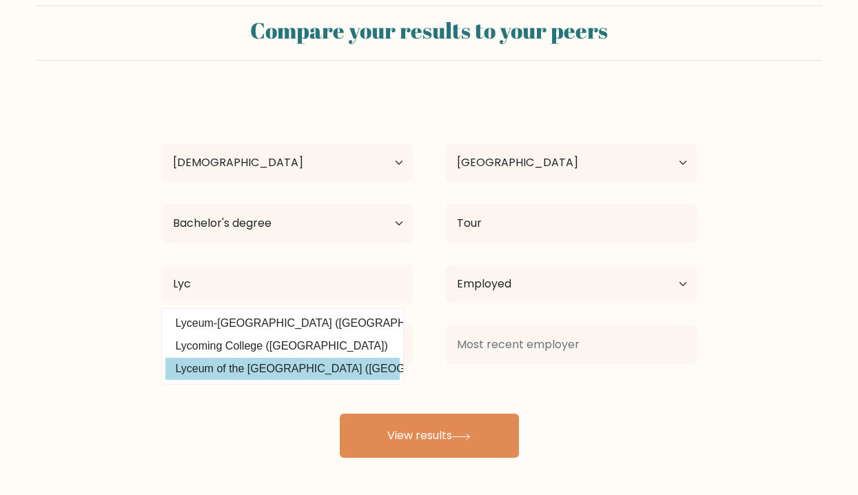
click at [320, 369] on div "Andrea Juanson Age Under 18 years old 18-24 years old 25-34 years old 35-44 yea…" at bounding box center [429, 276] width 551 height 364
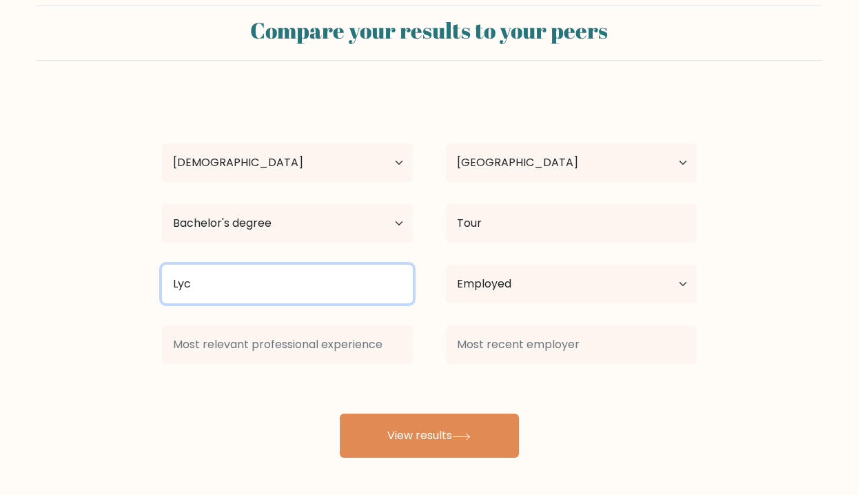
click at [283, 282] on input "Lyc" at bounding box center [287, 284] width 251 height 39
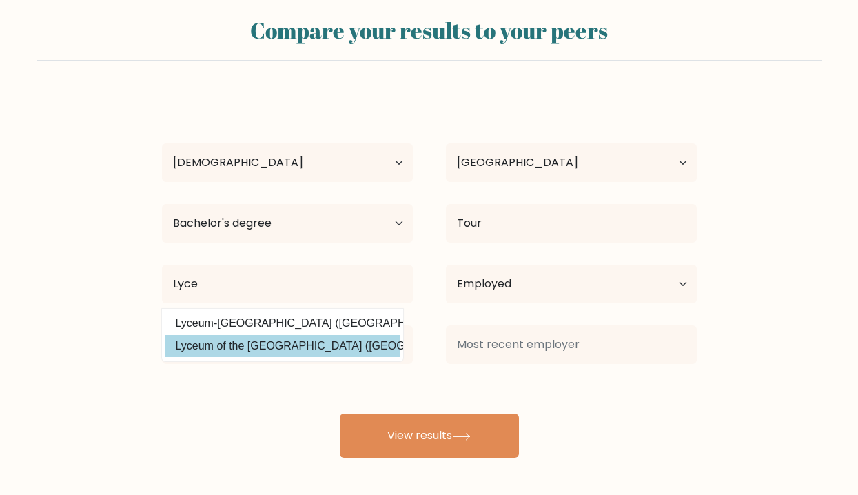
click at [277, 348] on div "Andrea Juanson Age Under 18 years old 18-24 years old 25-34 years old 35-44 yea…" at bounding box center [429, 276] width 551 height 364
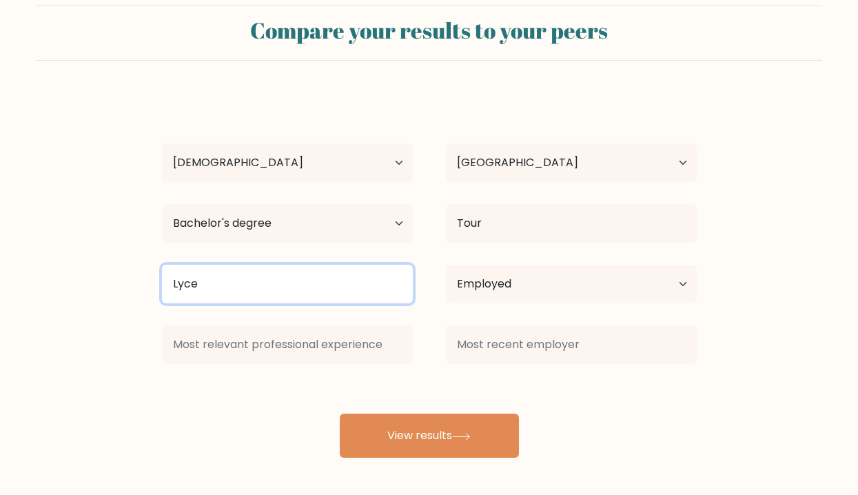
click at [261, 275] on input "Lyce" at bounding box center [287, 284] width 251 height 39
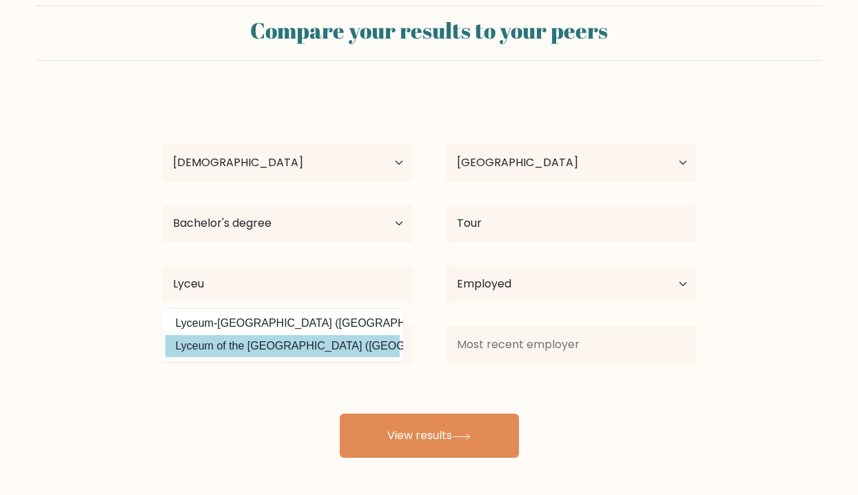
click at [232, 338] on div "Andrea Juanson Age Under 18 years old 18-24 years old 25-34 years old 35-44 yea…" at bounding box center [429, 276] width 551 height 364
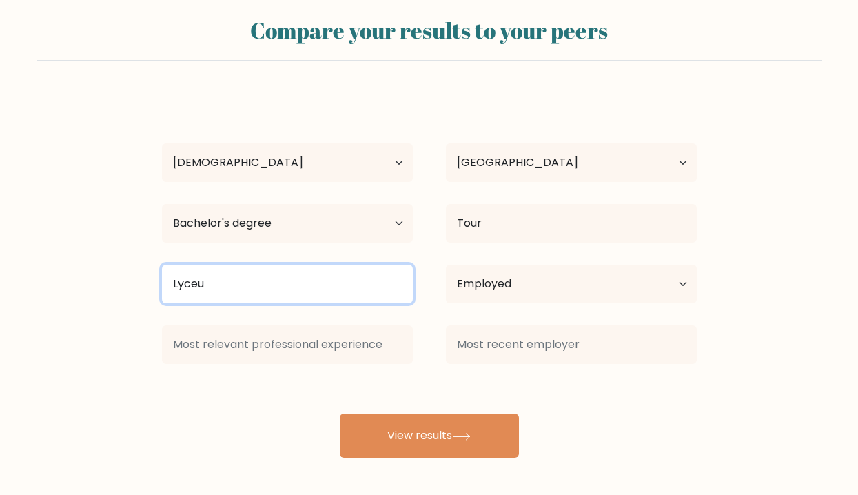
click at [228, 289] on input "Lyceu" at bounding box center [287, 284] width 251 height 39
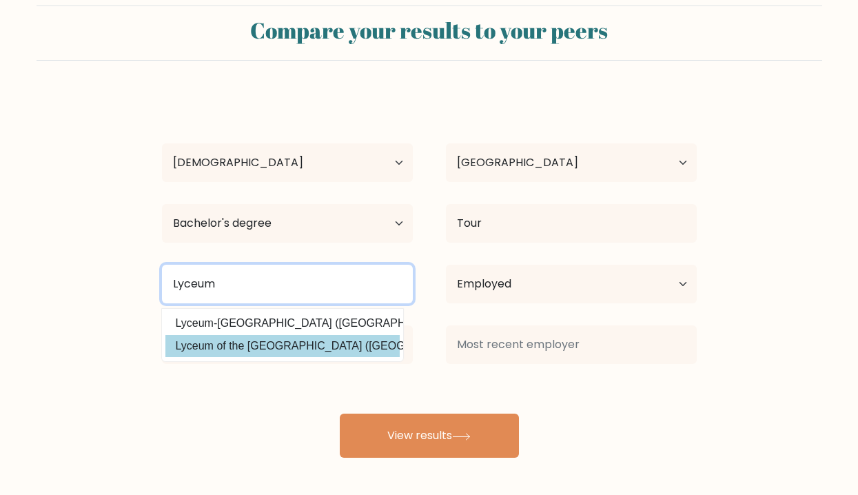
type input "Lyceum"
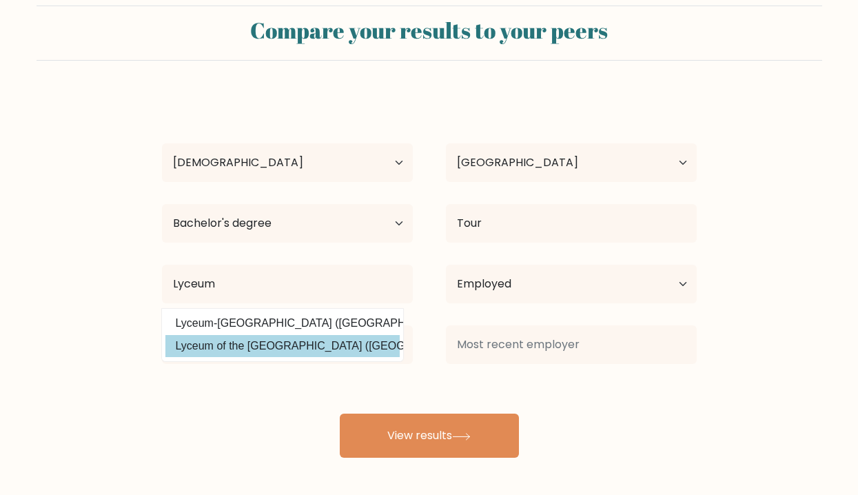
click at [250, 351] on div "Andrea Juanson Age Under 18 years old 18-24 years old 25-34 years old 35-44 yea…" at bounding box center [429, 276] width 551 height 364
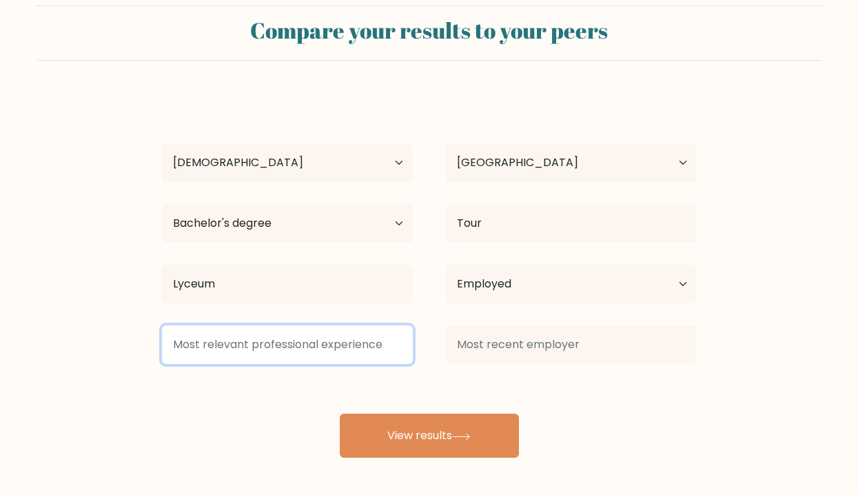
click at [250, 356] on input at bounding box center [287, 344] width 251 height 39
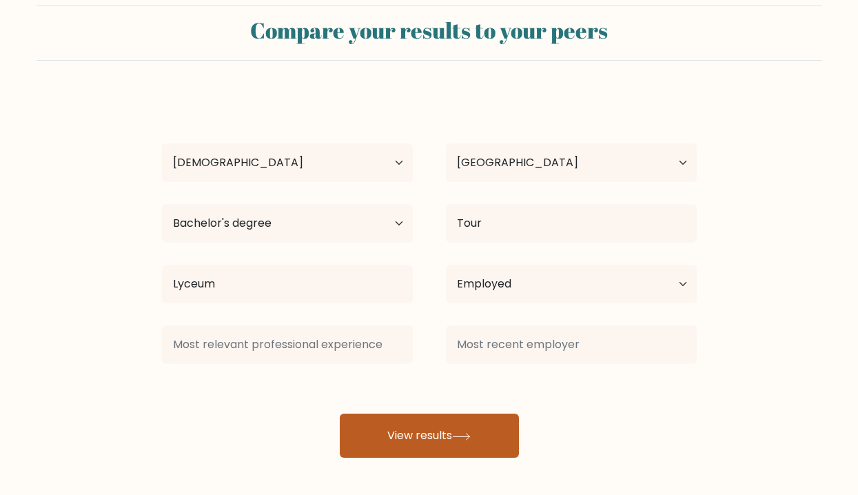
click at [460, 435] on button "View results" at bounding box center [429, 436] width 179 height 44
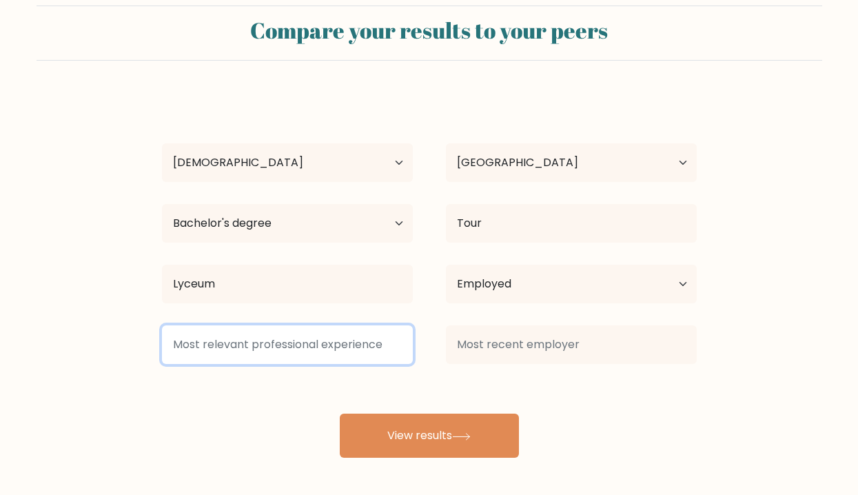
click at [326, 351] on input at bounding box center [287, 344] width 251 height 39
click at [325, 352] on input at bounding box center [287, 344] width 251 height 39
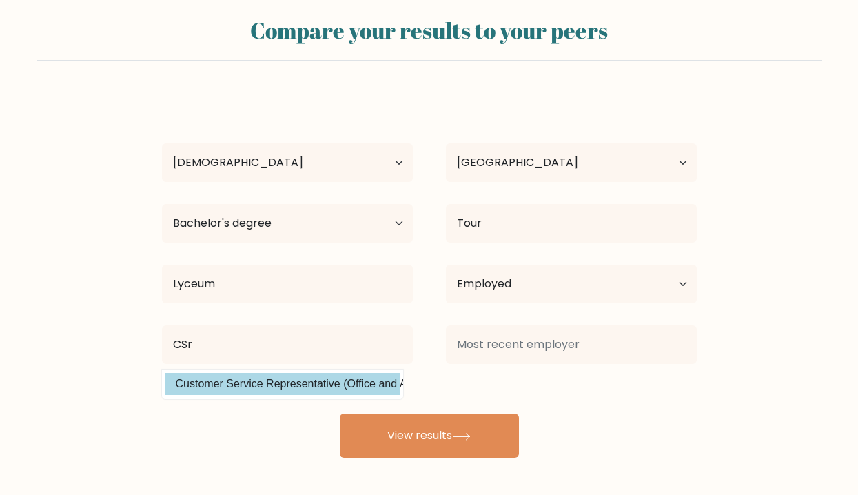
click at [334, 392] on option "Customer Service Representative (Office and Administrative Support)" at bounding box center [282, 384] width 234 height 22
type input "Customer Service Representative"
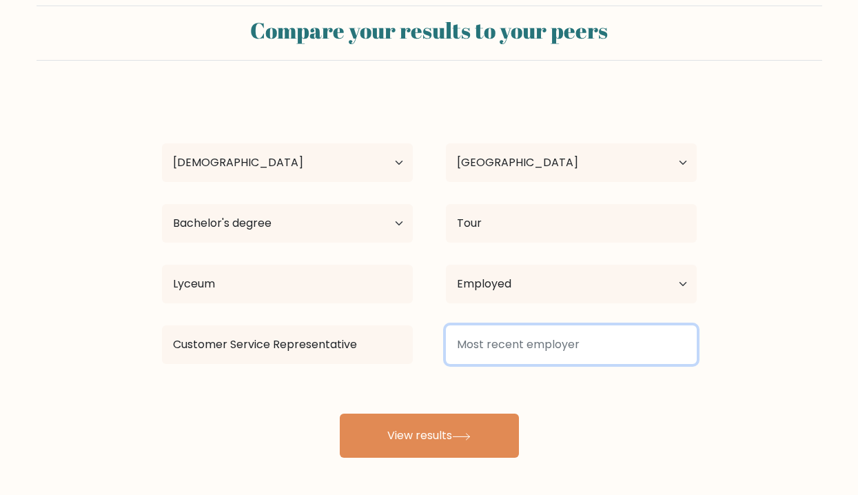
click at [545, 340] on input at bounding box center [571, 344] width 251 height 39
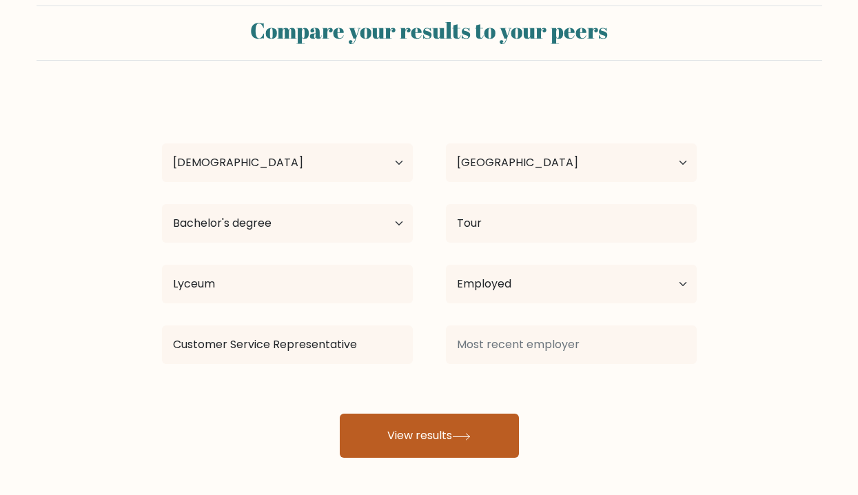
click at [477, 421] on button "View results" at bounding box center [429, 436] width 179 height 44
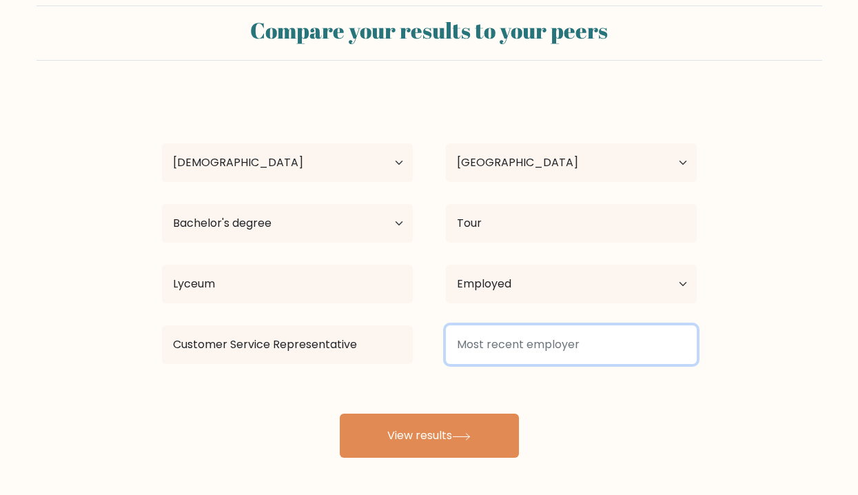
click at [506, 347] on input at bounding box center [571, 344] width 251 height 39
type input "("
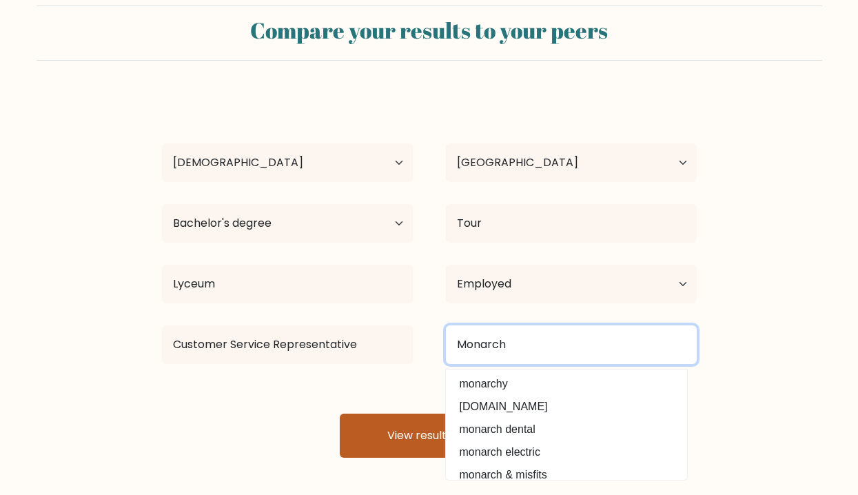
type input "Monarch"
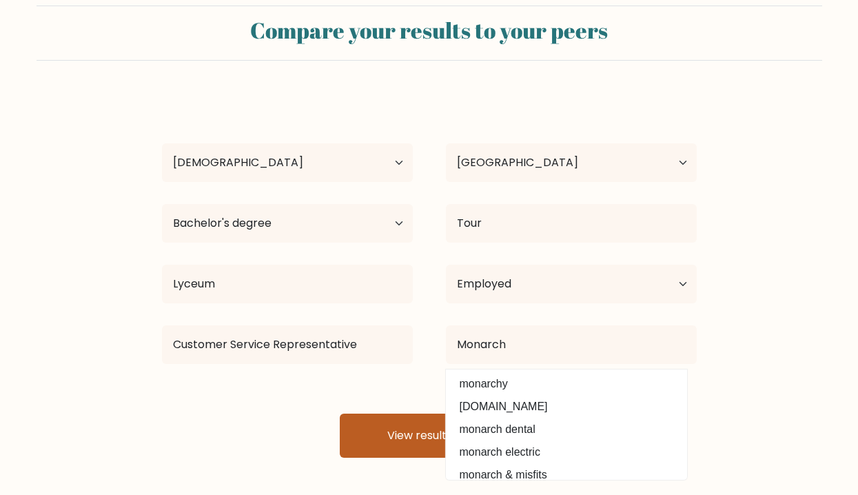
click at [409, 441] on button "View results" at bounding box center [429, 436] width 179 height 44
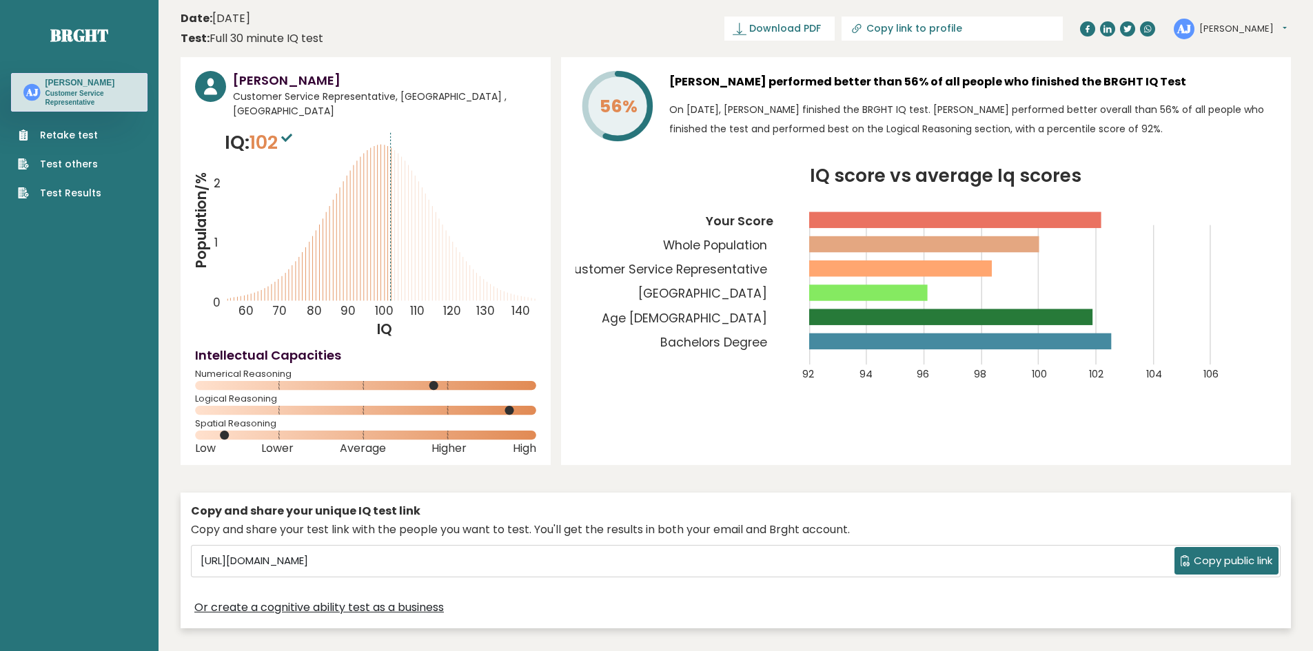
drag, startPoint x: 227, startPoint y: 420, endPoint x: 266, endPoint y: 420, distance: 39.3
click at [266, 431] on icon at bounding box center [365, 435] width 341 height 9
click at [868, 220] on icon "IQ score vs average Iq scores 92 94 96 98 100 102 104 106 Your Score Whole Popu…" at bounding box center [926, 282] width 701 height 231
